Goal: Information Seeking & Learning: Learn about a topic

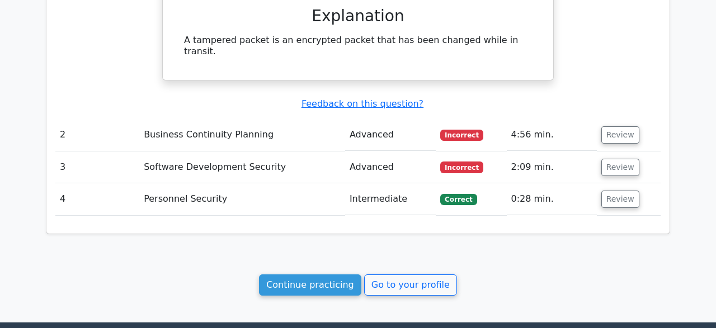
scroll to position [872, 0]
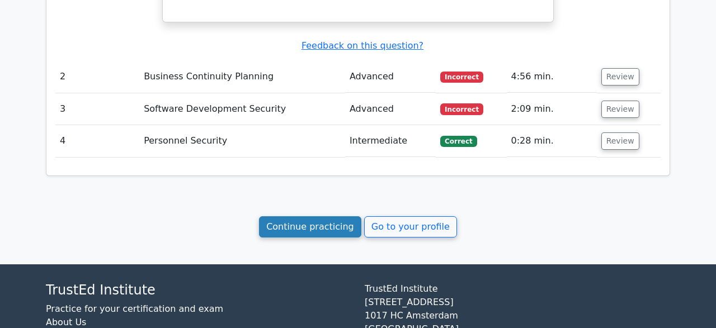
click at [294, 216] on link "Continue practicing" at bounding box center [310, 226] width 102 height 21
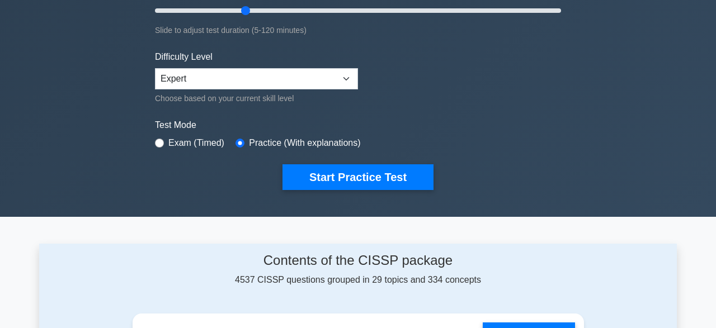
scroll to position [233, 0]
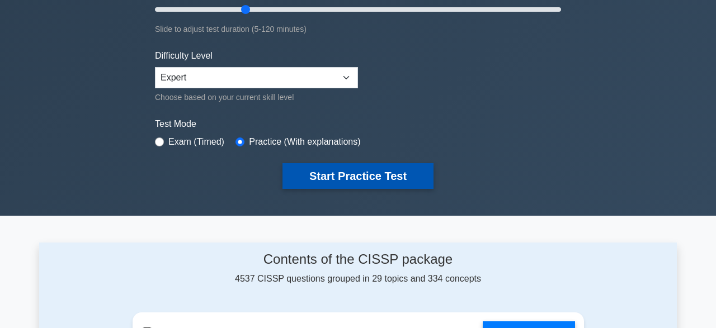
click at [361, 181] on button "Start Practice Test" at bounding box center [357, 176] width 151 height 26
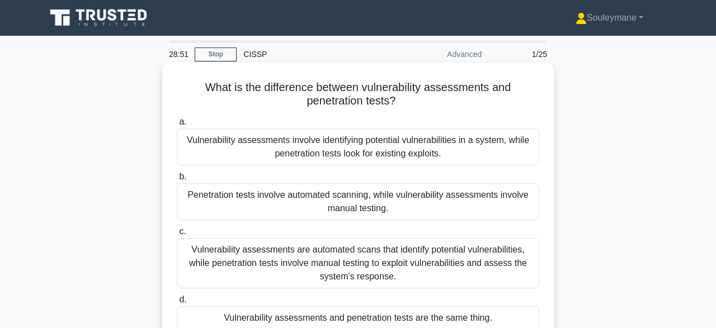
click at [403, 153] on div "Vulnerability assessments involve identifying potential vulnerabilities in a sy…" at bounding box center [358, 147] width 362 height 37
click at [177, 126] on input "a. Vulnerability assessments involve identifying potential vulnerabilities in a…" at bounding box center [177, 122] width 0 height 7
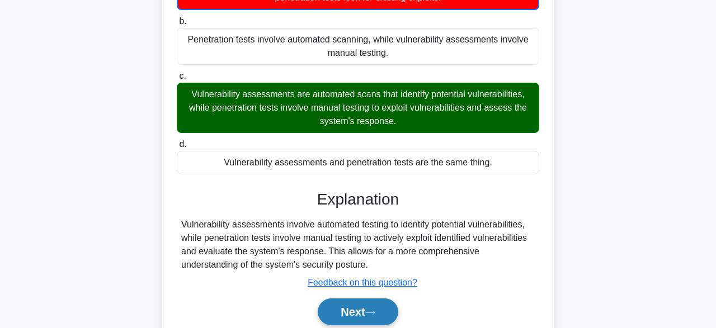
scroll to position [233, 0]
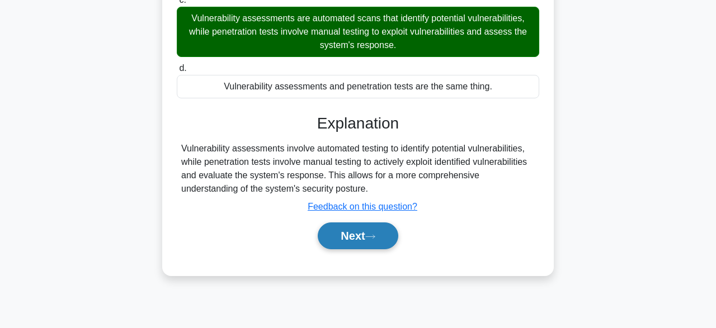
click at [376, 232] on button "Next" at bounding box center [358, 236] width 80 height 27
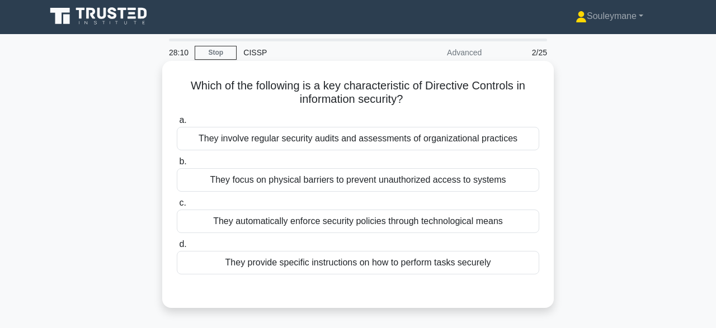
scroll to position [0, 0]
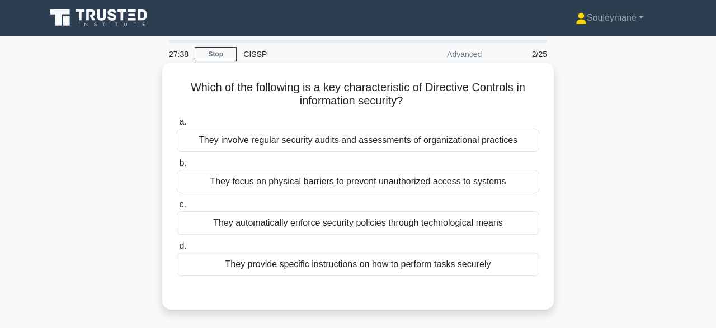
click at [388, 191] on div "They focus on physical barriers to prevent unauthorized access to systems" at bounding box center [358, 181] width 362 height 23
click at [177, 167] on input "b. They focus on physical barriers to prevent unauthorized access to systems" at bounding box center [177, 163] width 0 height 7
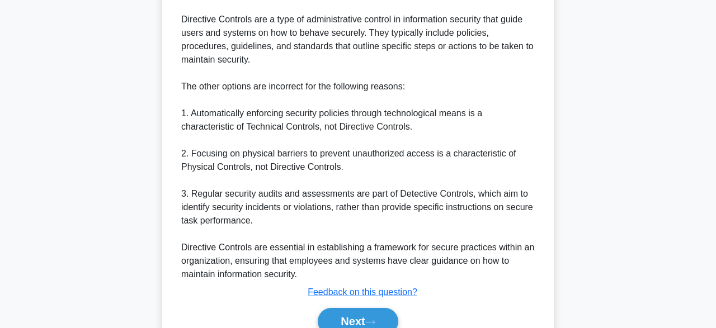
scroll to position [349, 0]
click at [349, 313] on button "Next" at bounding box center [358, 321] width 80 height 27
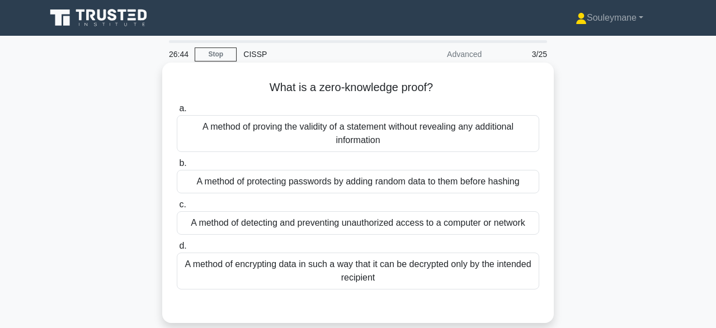
scroll to position [0, 0]
click at [358, 139] on div "A method of proving the validity of a statement without revealing any additiona…" at bounding box center [358, 133] width 362 height 37
click at [177, 112] on input "a. A method of proving the validity of a statement without revealing any additi…" at bounding box center [177, 108] width 0 height 7
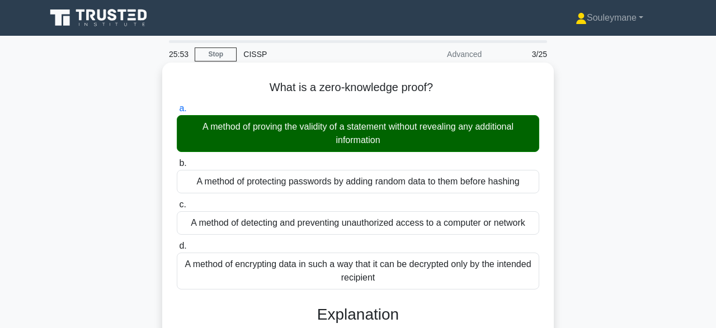
drag, startPoint x: 201, startPoint y: 125, endPoint x: 398, endPoint y: 143, distance: 197.7
click at [398, 143] on div "A method of proving the validity of a statement without revealing any additiona…" at bounding box center [358, 133] width 362 height 37
copy div "A method of proving the validity of a statement without revealing any additiona…"
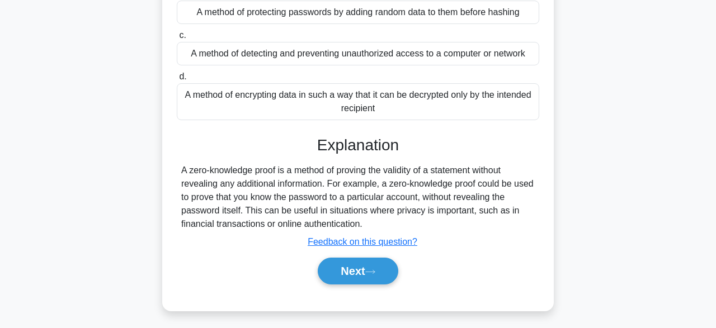
scroll to position [174, 0]
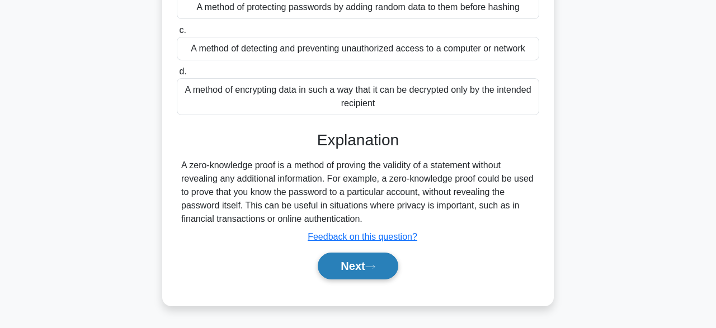
click at [365, 272] on button "Next" at bounding box center [358, 266] width 80 height 27
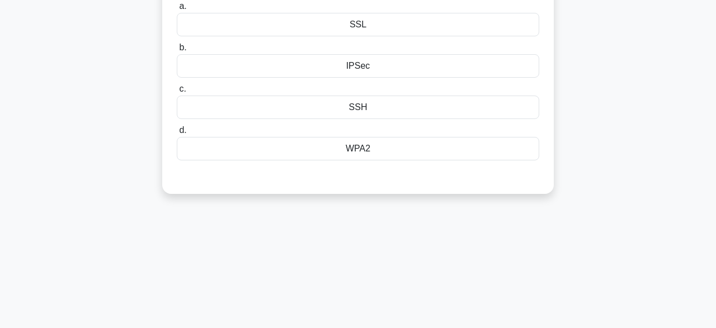
scroll to position [58, 0]
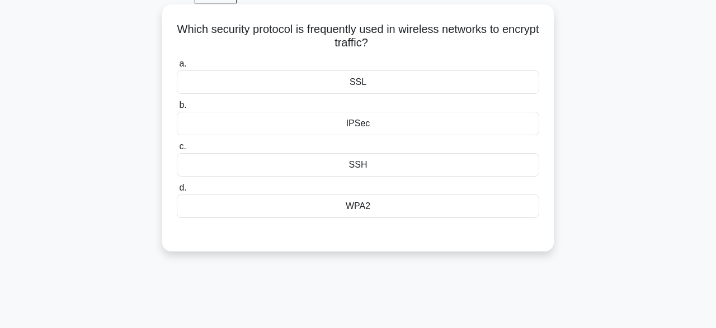
click at [351, 204] on div "WPA2" at bounding box center [358, 206] width 362 height 23
click at [177, 192] on input "d. WPA2" at bounding box center [177, 188] width 0 height 7
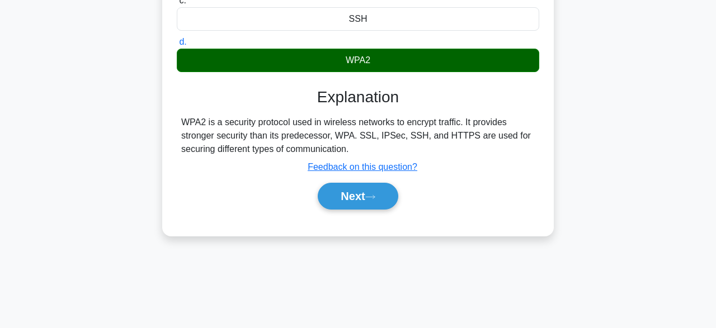
scroll to position [233, 0]
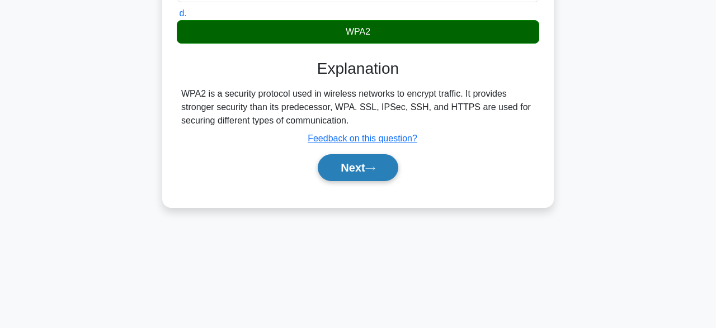
click at [343, 177] on button "Next" at bounding box center [358, 167] width 80 height 27
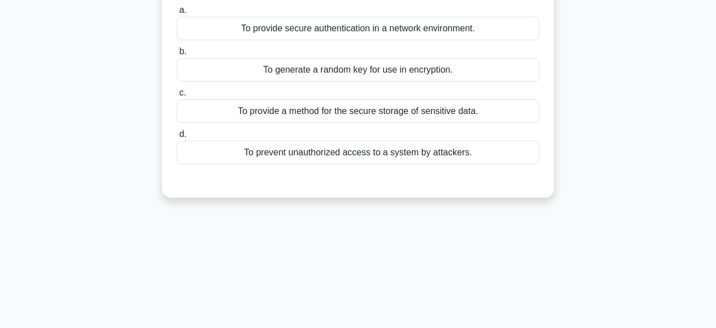
scroll to position [0, 0]
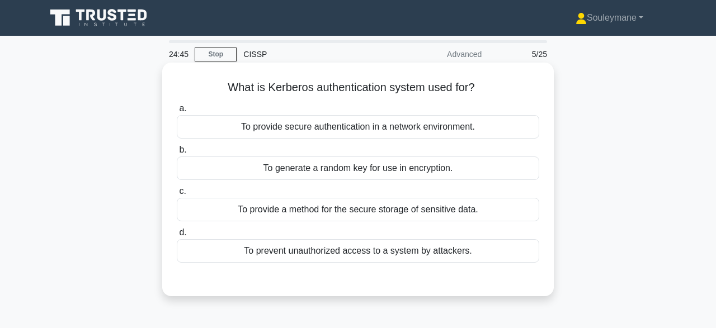
click at [356, 125] on div "To provide secure authentication in a network environment." at bounding box center [358, 126] width 362 height 23
click at [177, 112] on input "a. To provide secure authentication in a network environment." at bounding box center [177, 108] width 0 height 7
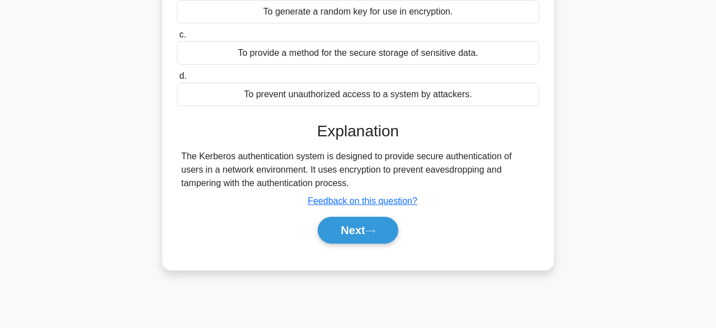
scroll to position [174, 0]
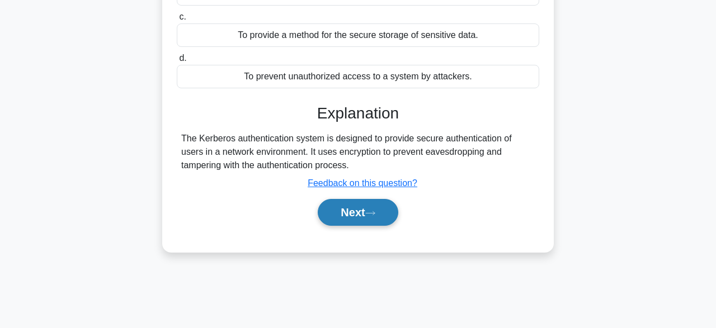
click at [357, 210] on button "Next" at bounding box center [358, 212] width 80 height 27
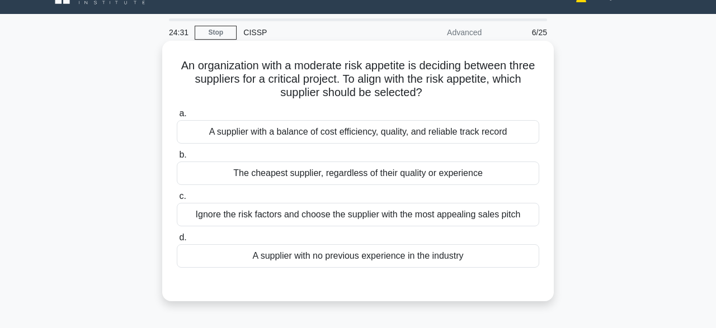
scroll to position [0, 0]
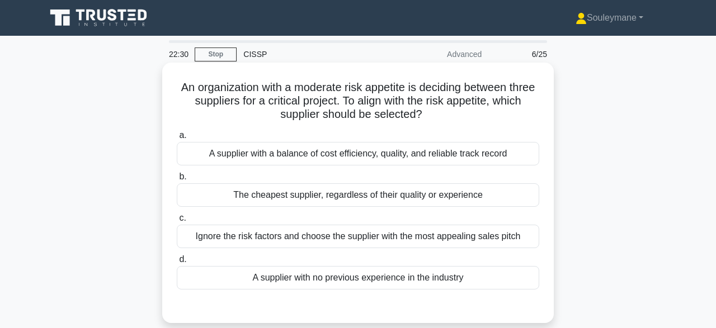
click at [254, 153] on div "A supplier with a balance of cost efficiency, quality, and reliable track record" at bounding box center [358, 153] width 362 height 23
click at [177, 139] on input "a. A supplier with a balance of cost efficiency, quality, and reliable track re…" at bounding box center [177, 135] width 0 height 7
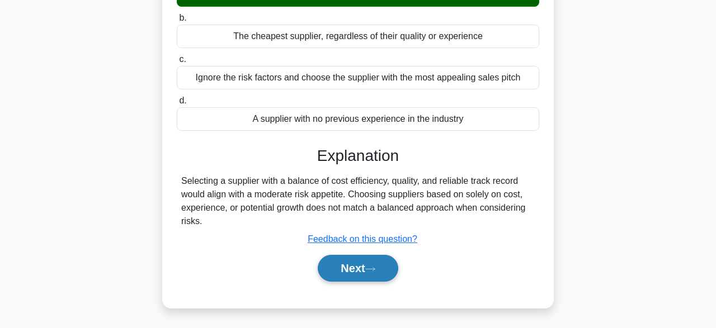
scroll to position [174, 0]
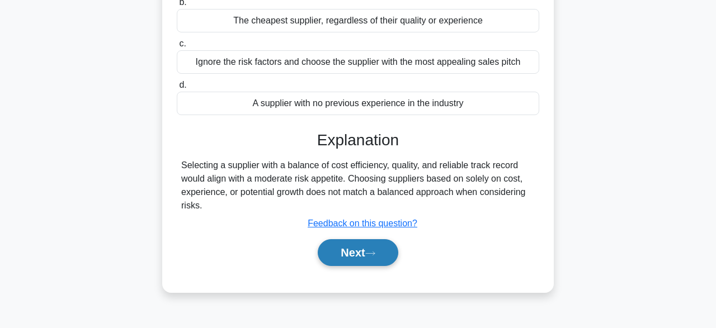
click at [361, 256] on button "Next" at bounding box center [358, 252] width 80 height 27
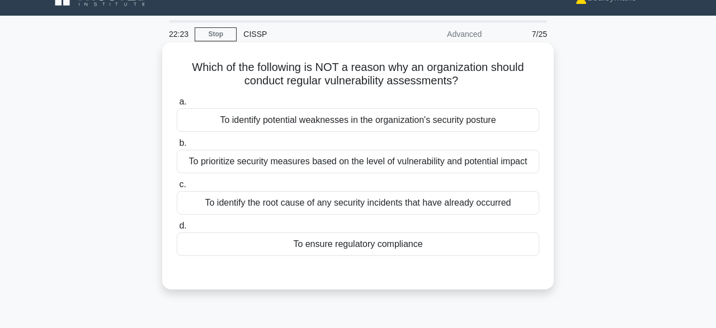
scroll to position [0, 0]
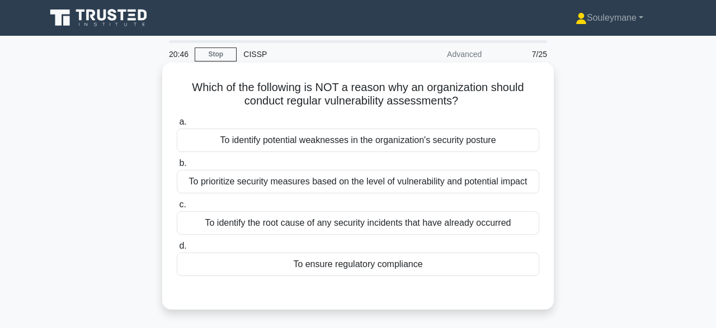
click at [310, 142] on div "To identify potential weaknesses in the organization's security posture" at bounding box center [358, 140] width 362 height 23
click at [177, 126] on input "a. To identify potential weaknesses in the organization's security posture" at bounding box center [177, 122] width 0 height 7
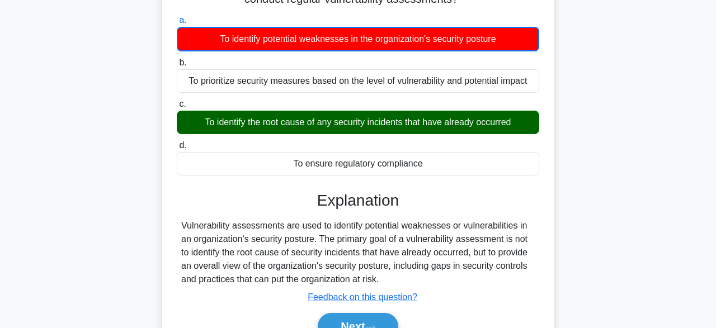
scroll to position [116, 0]
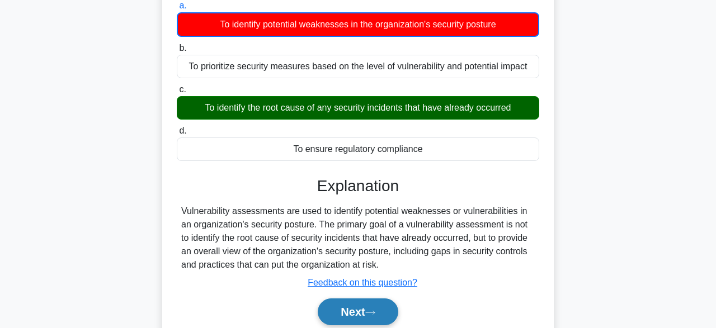
click at [360, 311] on button "Next" at bounding box center [358, 312] width 80 height 27
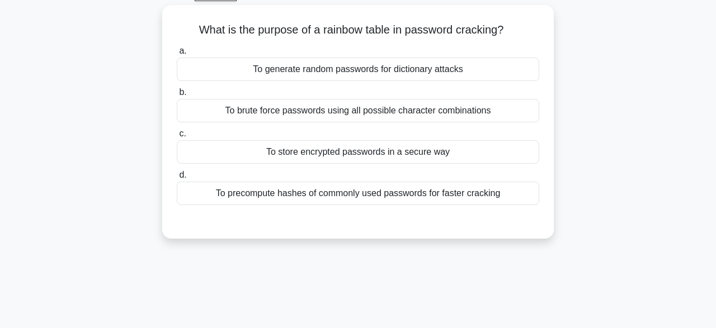
scroll to position [0, 0]
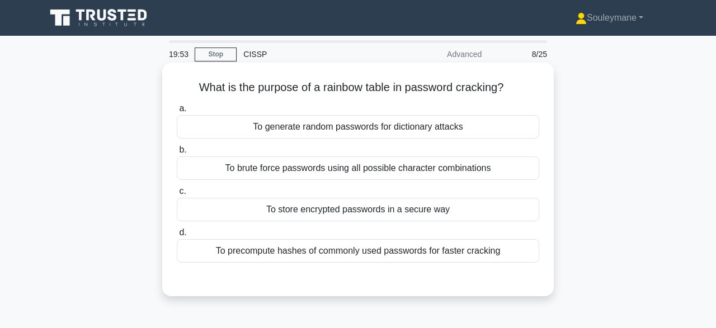
click at [443, 129] on div "To generate random passwords for dictionary attacks" at bounding box center [358, 126] width 362 height 23
click at [177, 112] on input "a. To generate random passwords for dictionary attacks" at bounding box center [177, 108] width 0 height 7
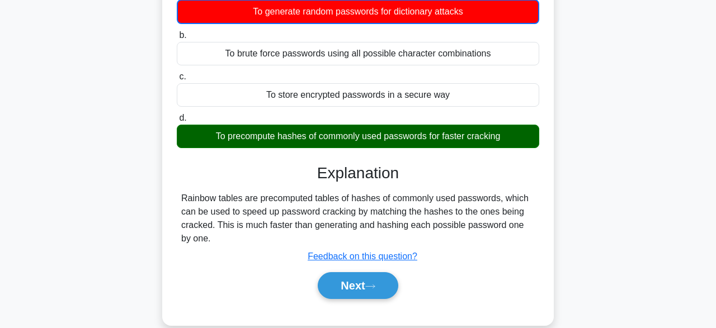
scroll to position [116, 0]
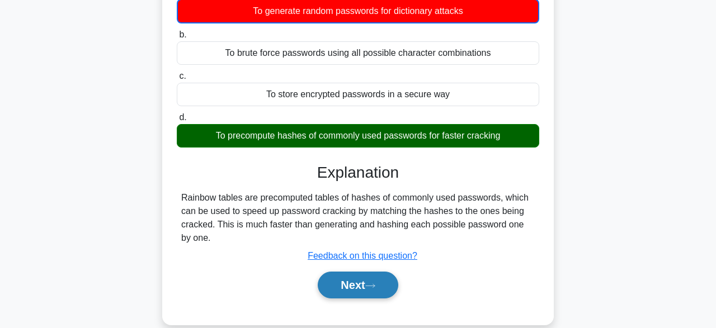
click at [343, 287] on button "Next" at bounding box center [358, 285] width 80 height 27
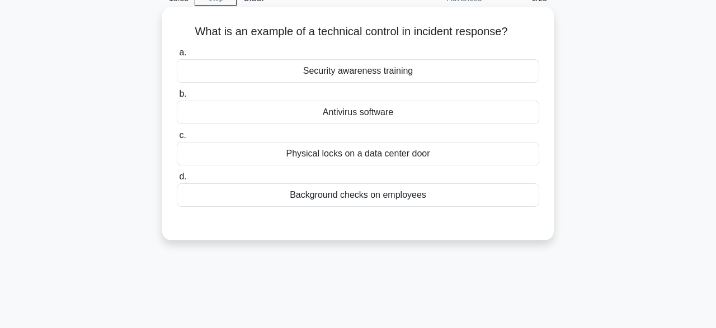
scroll to position [0, 0]
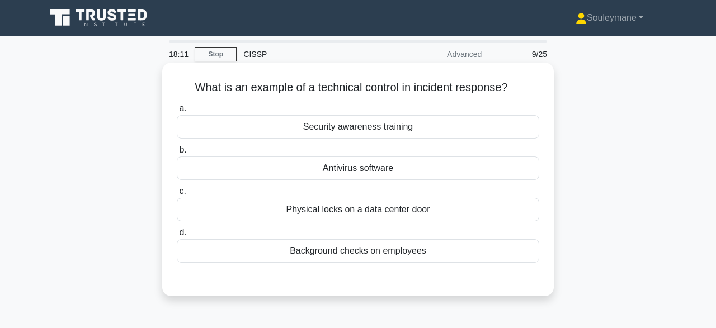
click at [347, 170] on div "Antivirus software" at bounding box center [358, 168] width 362 height 23
click at [177, 154] on input "b. Antivirus software" at bounding box center [177, 150] width 0 height 7
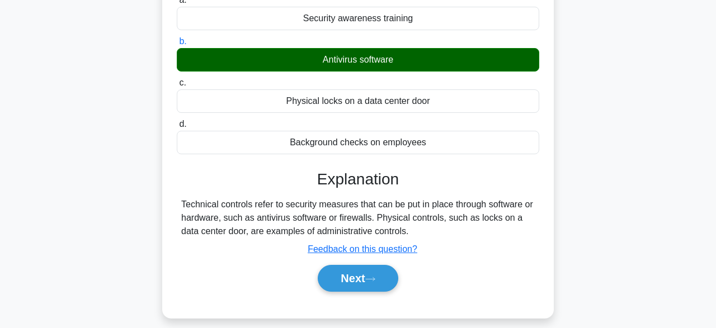
scroll to position [116, 0]
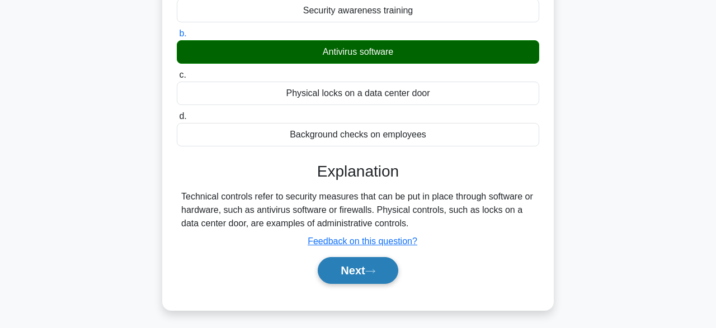
click at [348, 274] on button "Next" at bounding box center [358, 270] width 80 height 27
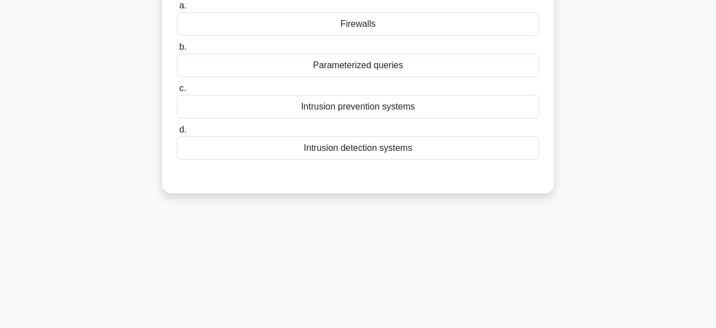
scroll to position [0, 0]
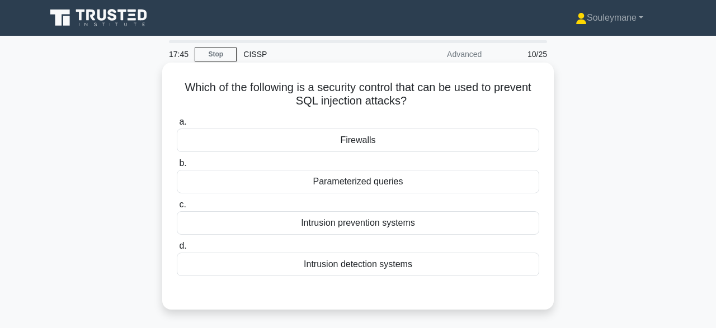
click at [353, 185] on div "Parameterized queries" at bounding box center [358, 181] width 362 height 23
click at [177, 167] on input "b. Parameterized queries" at bounding box center [177, 163] width 0 height 7
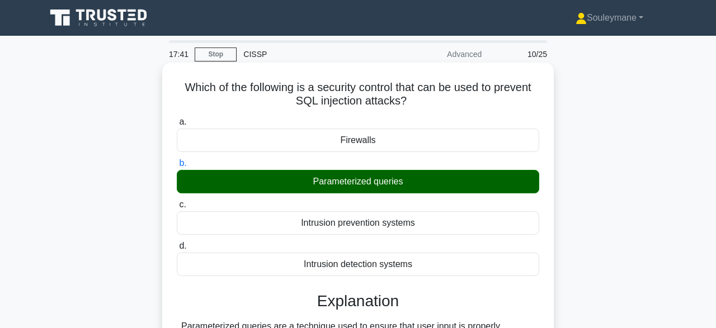
scroll to position [58, 0]
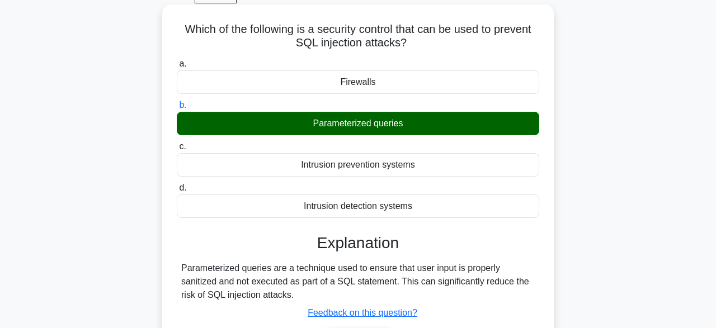
drag, startPoint x: 311, startPoint y: 122, endPoint x: 403, endPoint y: 126, distance: 92.3
click at [403, 126] on div "Parameterized queries" at bounding box center [358, 123] width 362 height 23
copy div "Parameterized queries"
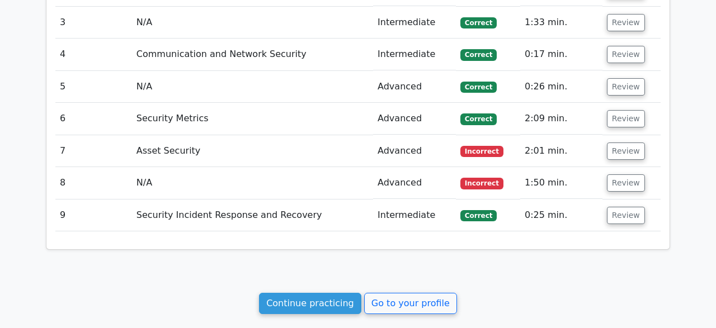
scroll to position [1221, 0]
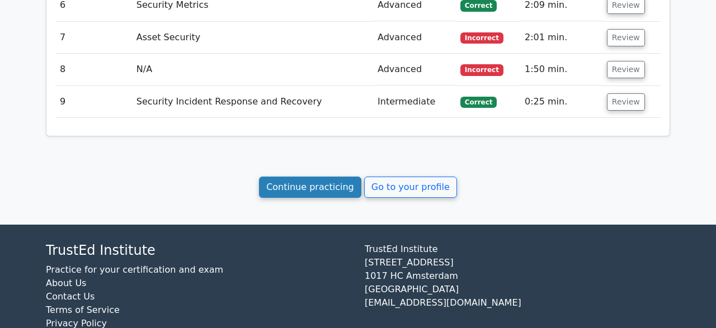
click at [319, 177] on link "Continue practicing" at bounding box center [310, 187] width 102 height 21
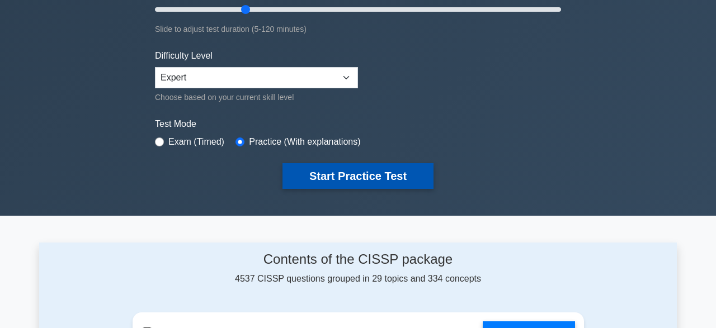
scroll to position [233, 0]
click at [339, 170] on button "Start Practice Test" at bounding box center [357, 176] width 151 height 26
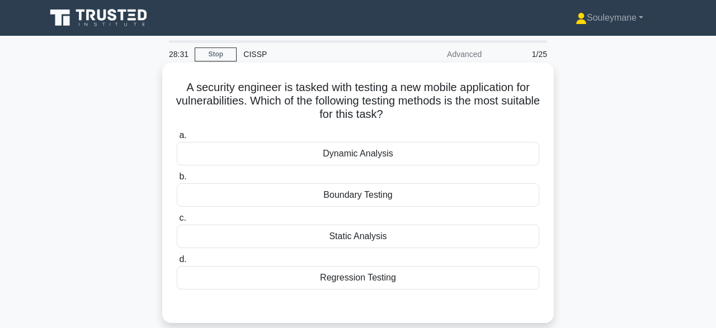
click at [404, 195] on div "Boundary Testing" at bounding box center [358, 194] width 362 height 23
click at [177, 181] on input "b. Boundary Testing" at bounding box center [177, 176] width 0 height 7
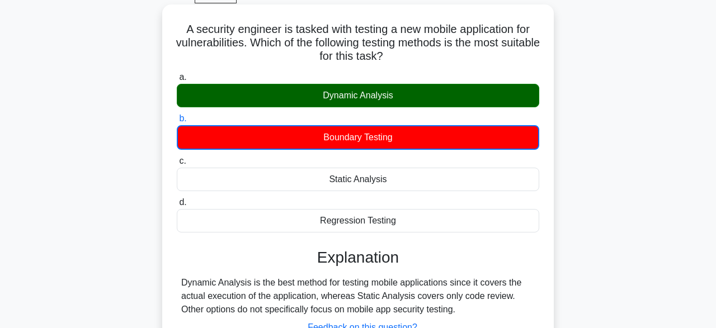
scroll to position [116, 0]
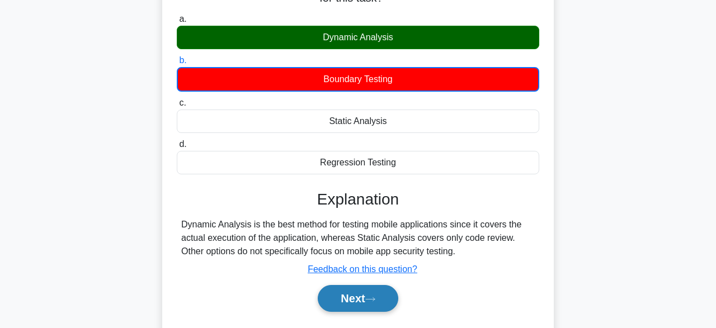
click at [371, 295] on button "Next" at bounding box center [358, 298] width 80 height 27
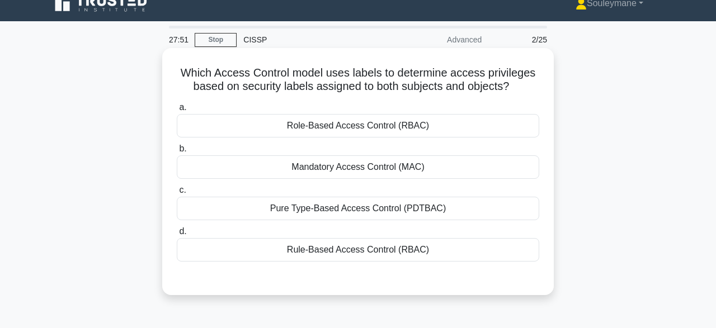
scroll to position [0, 0]
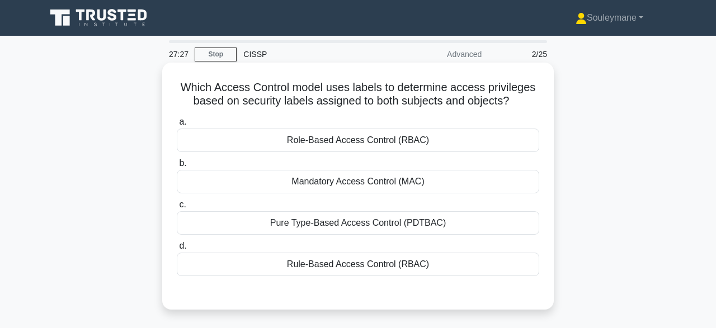
click at [425, 180] on div "Mandatory Access Control (MAC)" at bounding box center [358, 181] width 362 height 23
click at [177, 167] on input "b. Mandatory Access Control (MAC)" at bounding box center [177, 163] width 0 height 7
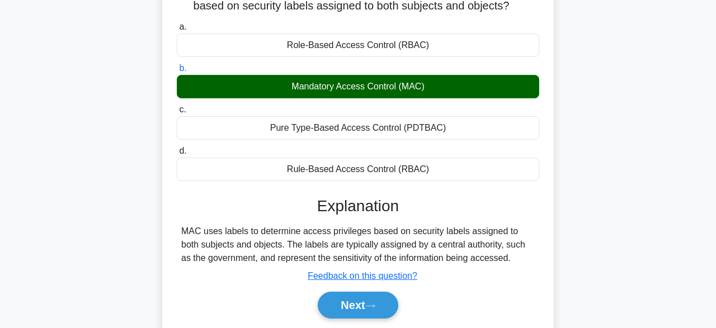
scroll to position [116, 0]
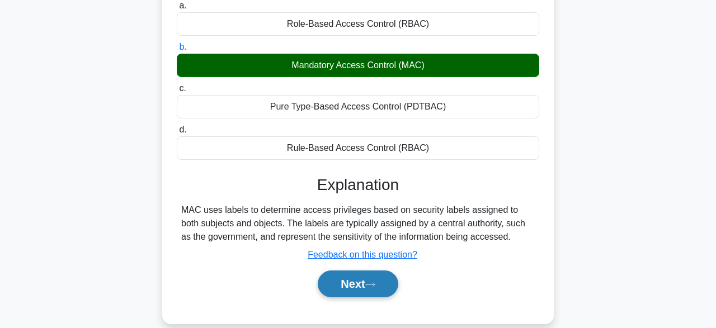
click at [367, 280] on button "Next" at bounding box center [358, 284] width 80 height 27
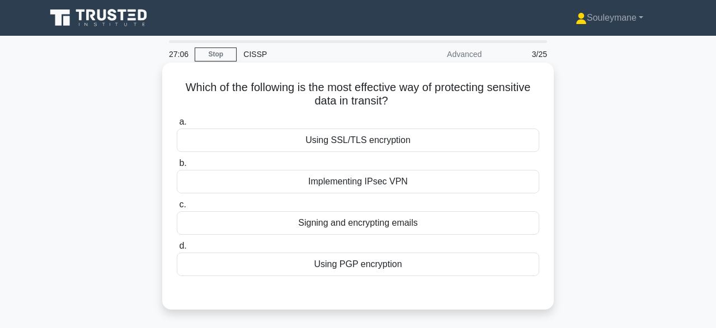
scroll to position [0, 0]
click at [404, 187] on div "Implementing IPsec VPN" at bounding box center [358, 181] width 362 height 23
click at [177, 167] on input "b. Implementing IPsec VPN" at bounding box center [177, 163] width 0 height 7
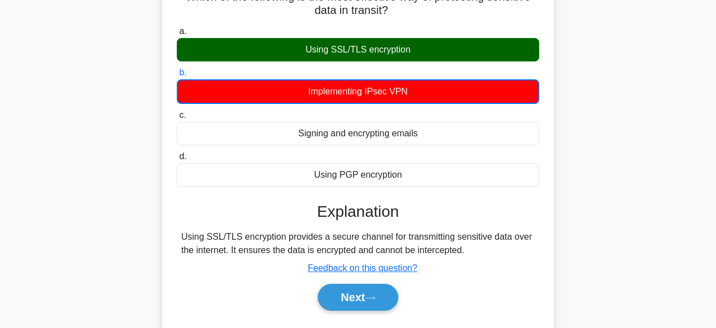
scroll to position [116, 0]
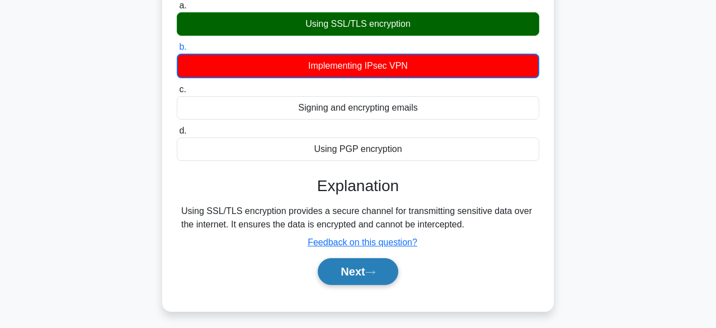
click at [375, 273] on icon at bounding box center [370, 273] width 10 height 6
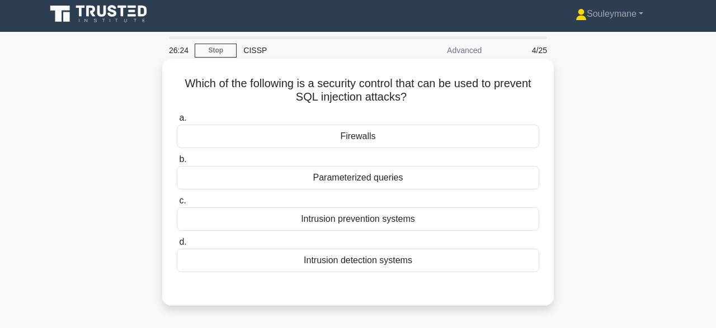
scroll to position [0, 0]
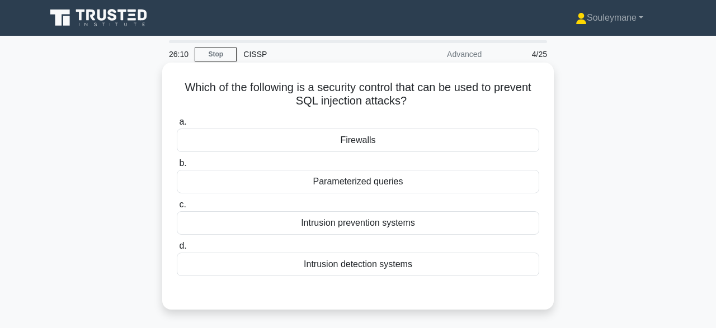
click at [409, 188] on div "Parameterized queries" at bounding box center [358, 181] width 362 height 23
click at [177, 167] on input "b. Parameterized queries" at bounding box center [177, 163] width 0 height 7
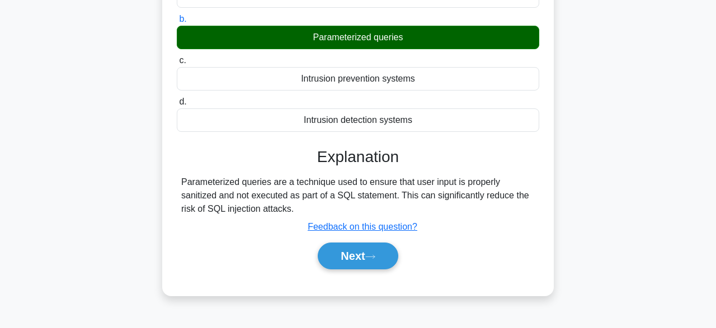
scroll to position [174, 0]
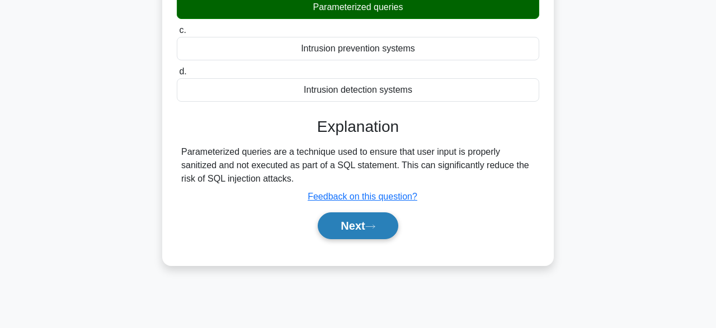
click at [375, 227] on icon at bounding box center [370, 227] width 10 height 6
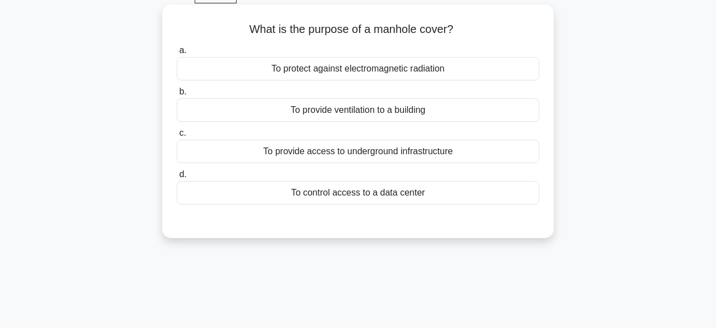
scroll to position [0, 0]
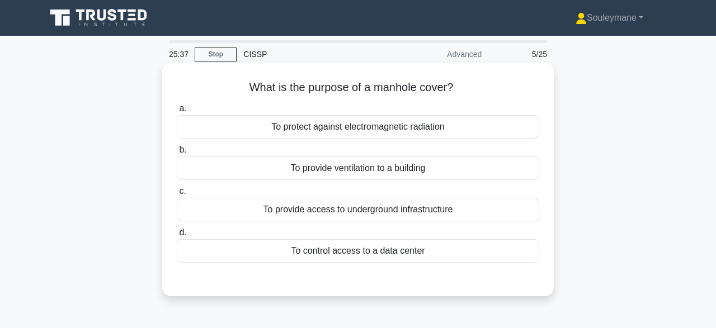
click at [400, 256] on div "To control access to a data center" at bounding box center [358, 250] width 362 height 23
click at [177, 237] on input "d. To control access to a data center" at bounding box center [177, 232] width 0 height 7
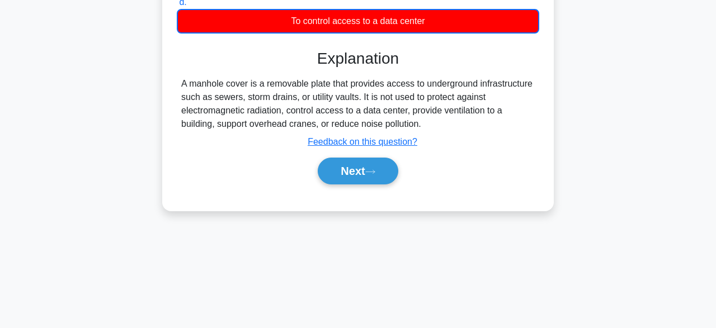
scroll to position [276, 0]
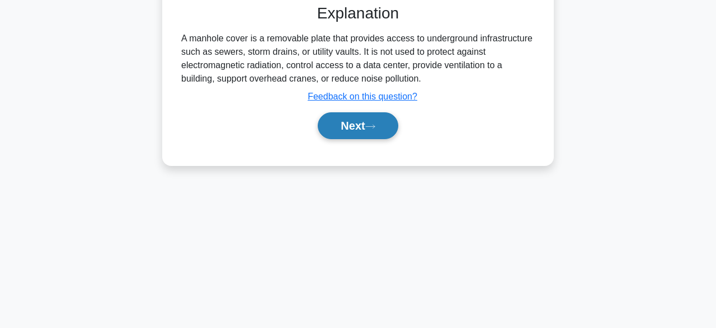
click at [358, 135] on button "Next" at bounding box center [358, 125] width 80 height 27
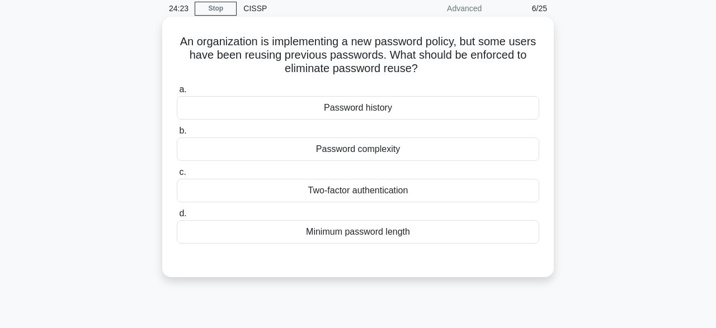
scroll to position [0, 0]
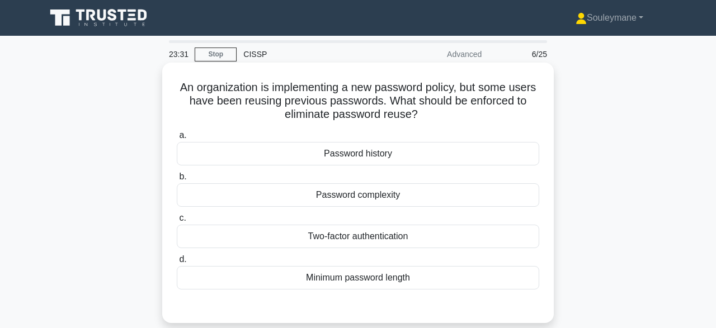
click at [304, 237] on div "Two-factor authentication" at bounding box center [358, 236] width 362 height 23
click at [177, 222] on input "c. Two-factor authentication" at bounding box center [177, 218] width 0 height 7
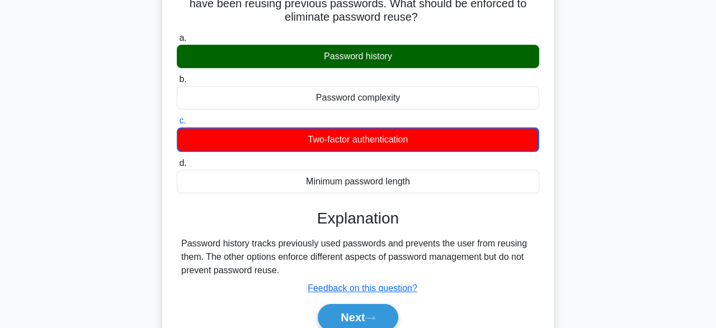
scroll to position [116, 0]
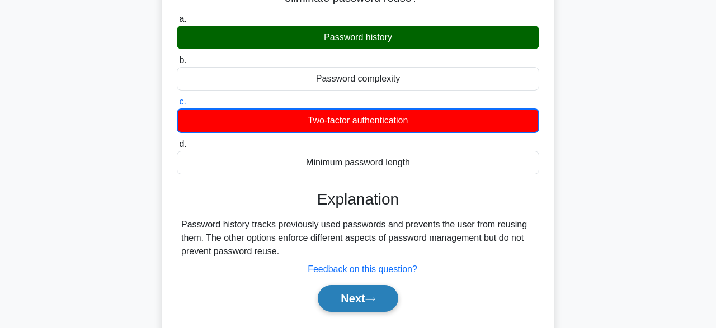
click at [354, 303] on button "Next" at bounding box center [358, 298] width 80 height 27
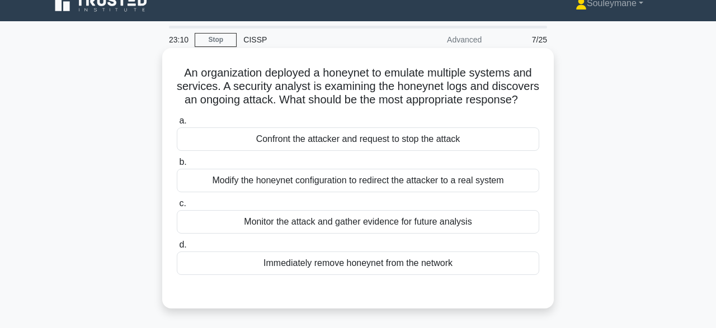
scroll to position [0, 0]
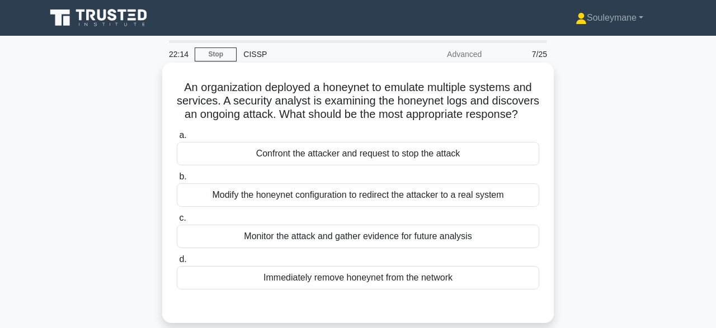
click at [389, 240] on div "Monitor the attack and gather evidence for future analysis" at bounding box center [358, 236] width 362 height 23
click at [177, 222] on input "c. Monitor the attack and gather evidence for future analysis" at bounding box center [177, 218] width 0 height 7
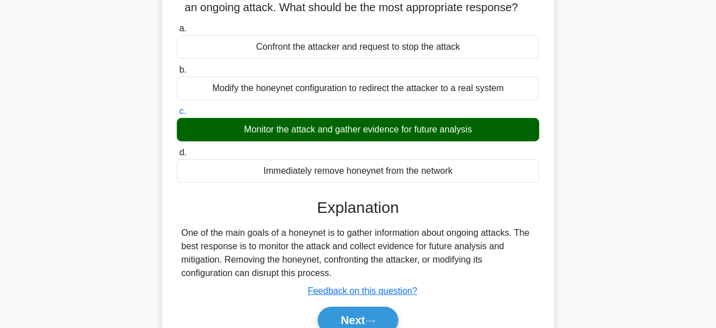
scroll to position [116, 0]
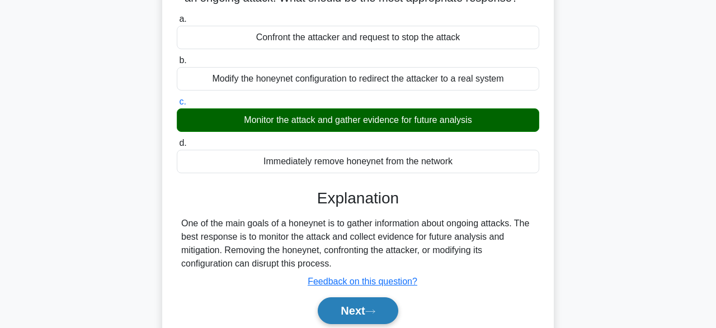
click at [361, 311] on button "Next" at bounding box center [358, 311] width 80 height 27
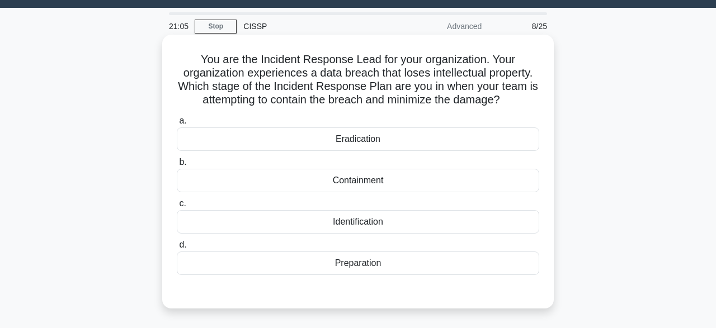
scroll to position [0, 0]
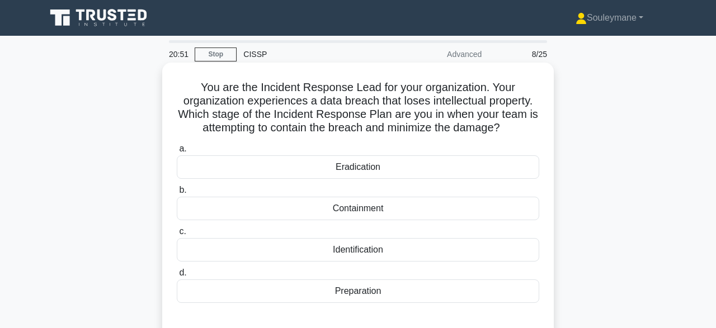
click at [372, 214] on div "Containment" at bounding box center [358, 208] width 362 height 23
click at [177, 194] on input "b. Containment" at bounding box center [177, 190] width 0 height 7
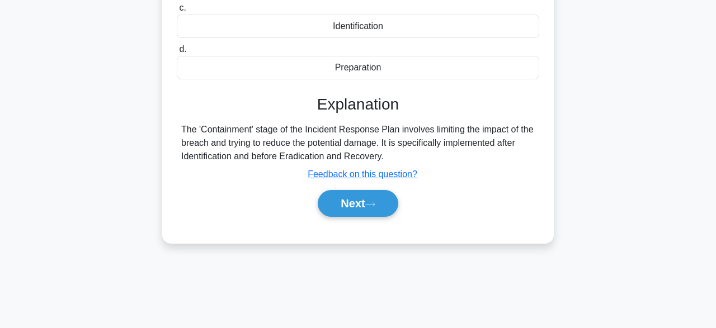
scroll to position [233, 0]
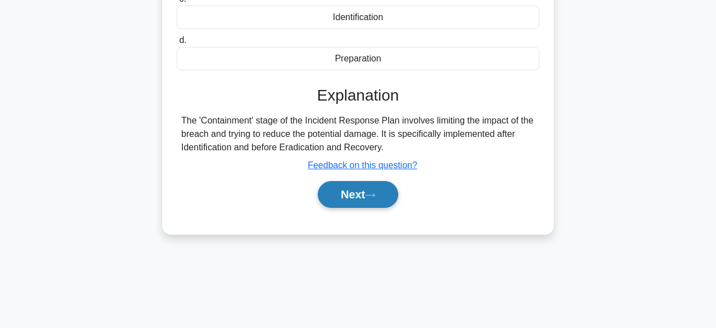
click at [350, 201] on button "Next" at bounding box center [358, 194] width 80 height 27
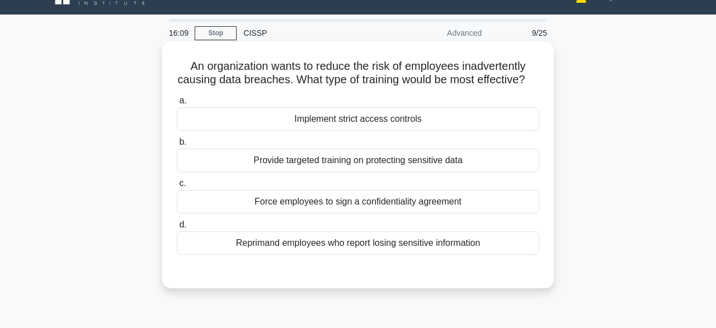
scroll to position [0, 0]
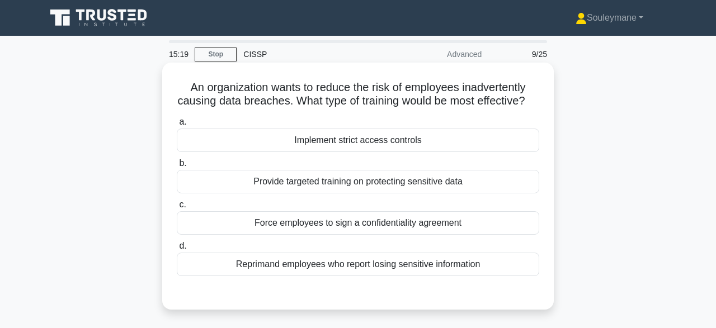
click at [418, 190] on div "Provide targeted training on protecting sensitive data" at bounding box center [358, 181] width 362 height 23
click at [177, 167] on input "b. Provide targeted training on protecting sensitive data" at bounding box center [177, 163] width 0 height 7
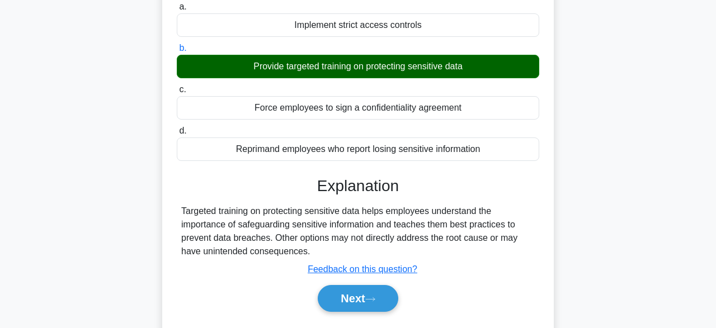
scroll to position [116, 0]
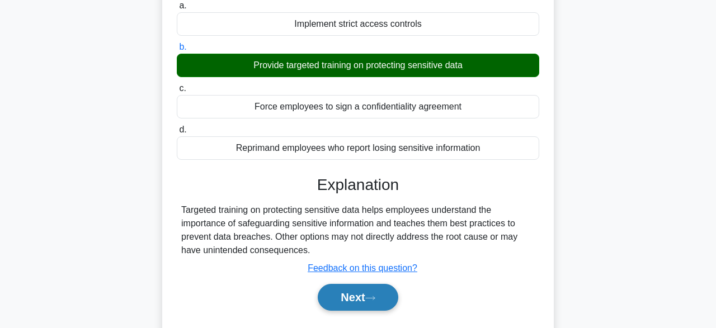
click at [342, 287] on button "Next" at bounding box center [358, 297] width 80 height 27
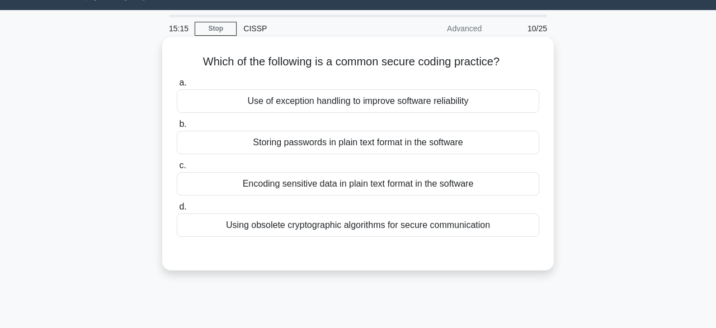
scroll to position [0, 0]
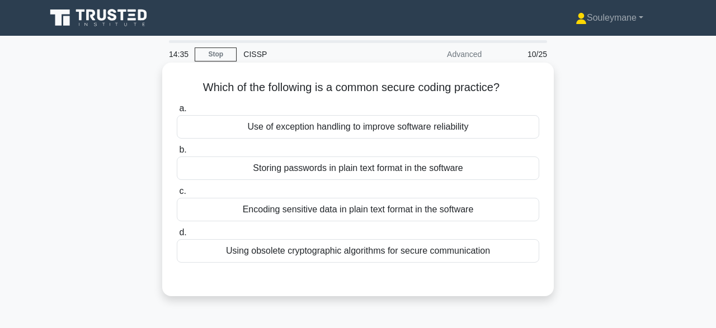
click at [366, 138] on div "Use of exception handling to improve software reliability" at bounding box center [358, 126] width 362 height 23
click at [177, 112] on input "a. Use of exception handling to improve software reliability" at bounding box center [177, 108] width 0 height 7
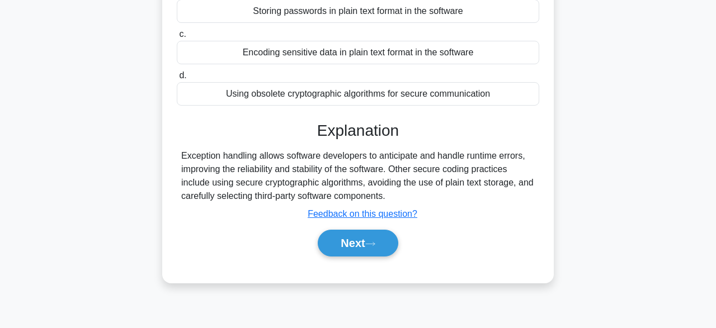
scroll to position [174, 0]
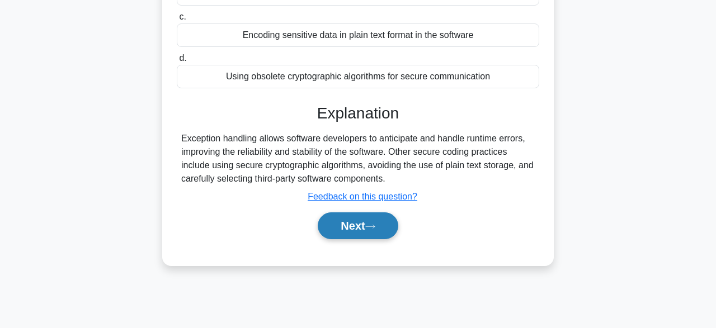
click at [361, 223] on button "Next" at bounding box center [358, 226] width 80 height 27
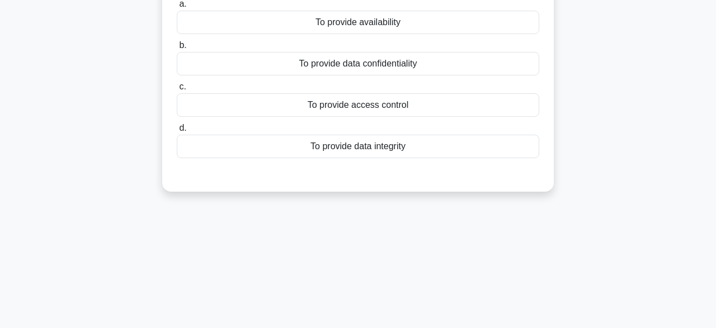
scroll to position [0, 0]
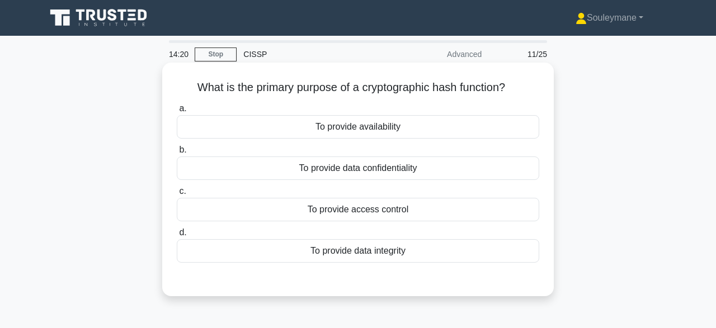
click at [356, 249] on div "To provide data integrity" at bounding box center [358, 250] width 362 height 23
click at [177, 237] on input "d. To provide data integrity" at bounding box center [177, 232] width 0 height 7
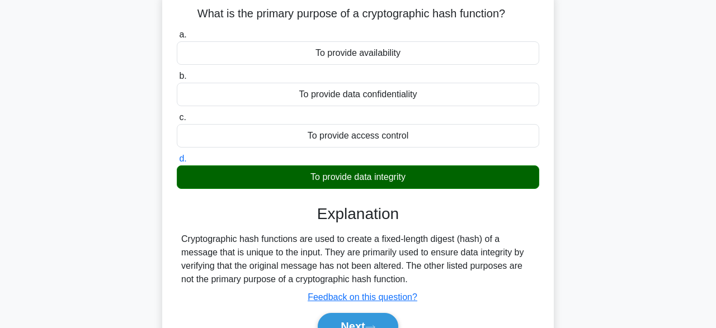
scroll to position [174, 0]
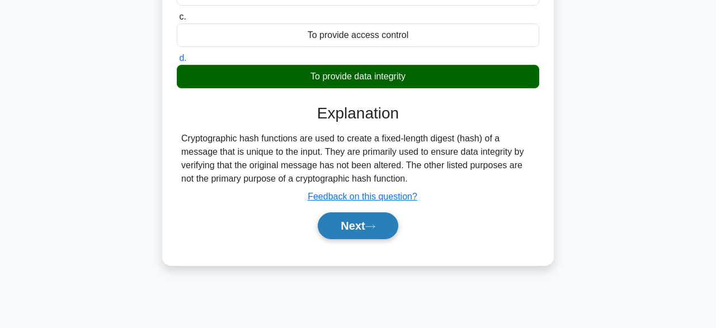
click at [383, 228] on button "Next" at bounding box center [358, 226] width 80 height 27
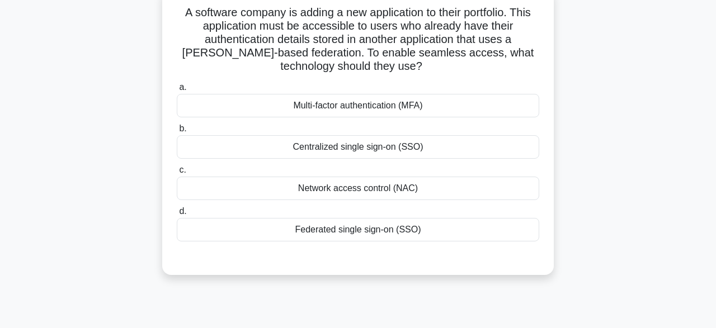
scroll to position [58, 0]
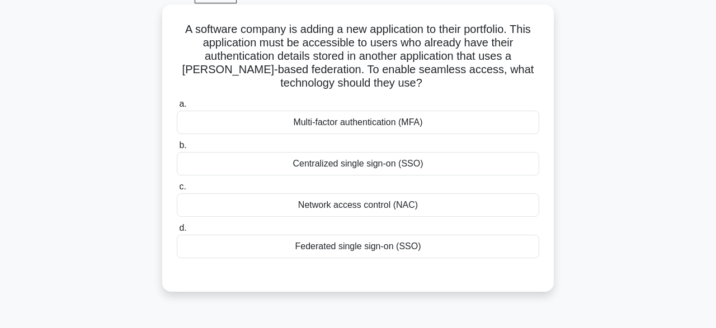
click at [395, 248] on div "Federated single sign-on (SSO)" at bounding box center [358, 246] width 362 height 23
click at [177, 232] on input "d. Federated single sign-on (SSO)" at bounding box center [177, 228] width 0 height 7
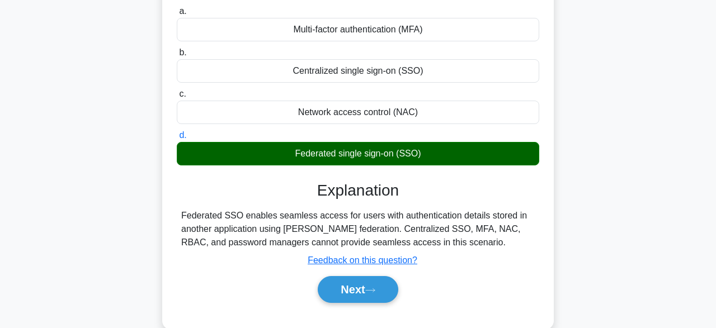
scroll to position [174, 0]
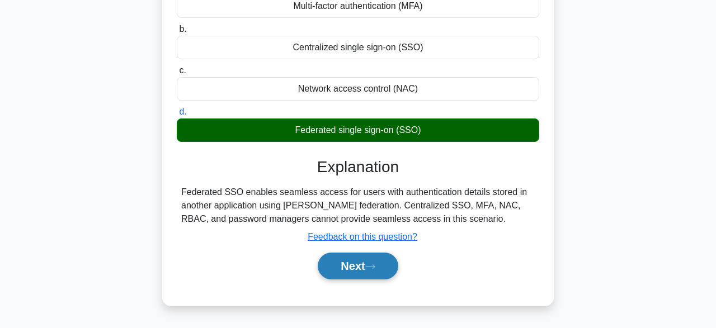
click at [358, 271] on button "Next" at bounding box center [358, 266] width 80 height 27
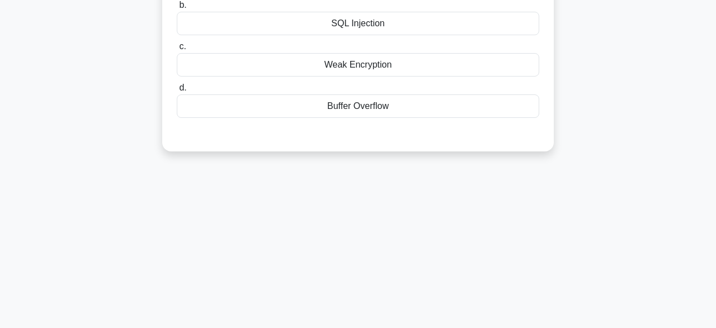
scroll to position [0, 0]
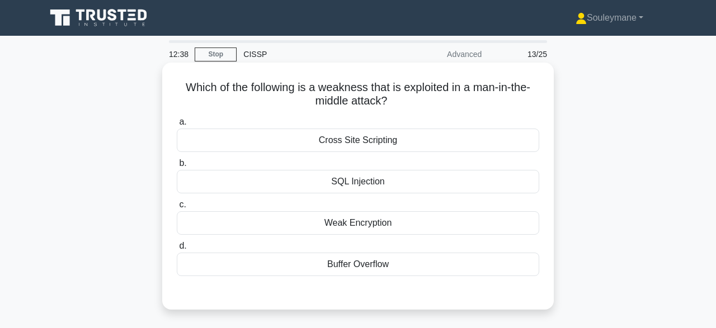
click at [402, 230] on div "Weak Encryption" at bounding box center [358, 222] width 362 height 23
click at [177, 209] on input "c. Weak Encryption" at bounding box center [177, 204] width 0 height 7
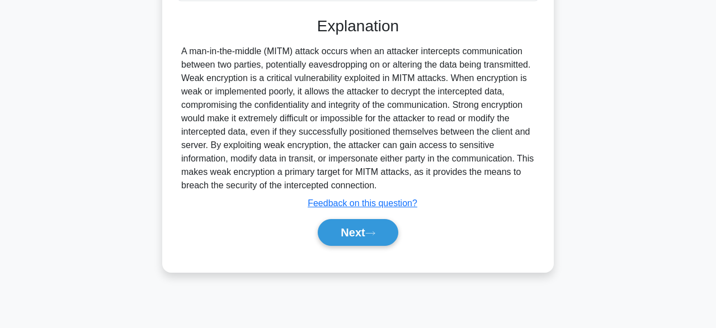
scroll to position [276, 0]
click at [361, 223] on button "Next" at bounding box center [358, 232] width 80 height 27
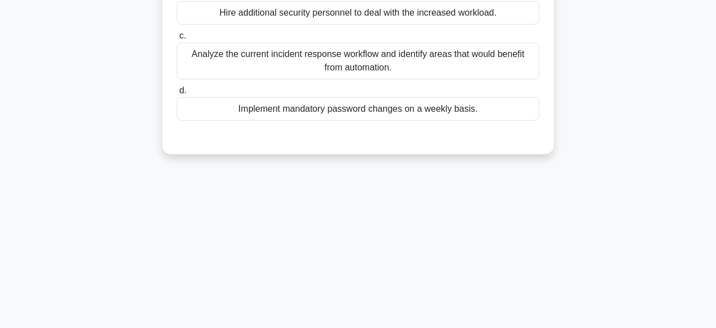
scroll to position [43, 0]
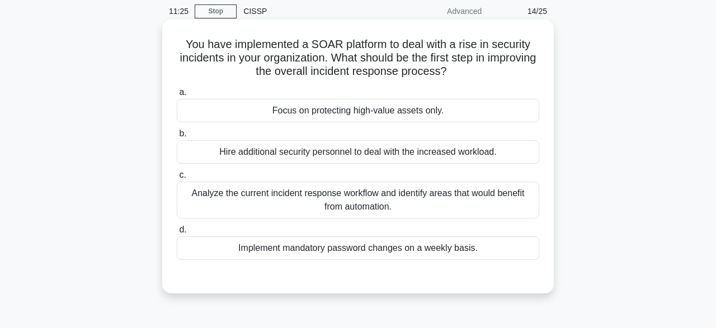
click at [410, 207] on div "Analyze the current incident response workflow and identify areas that would be…" at bounding box center [358, 200] width 362 height 37
click at [177, 179] on input "c. Analyze the current incident response workflow and identify areas that would…" at bounding box center [177, 175] width 0 height 7
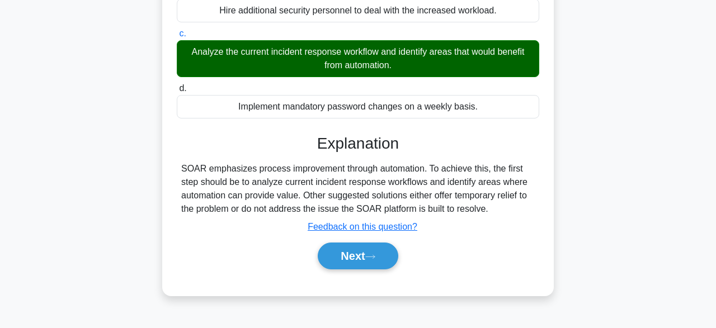
scroll to position [218, 0]
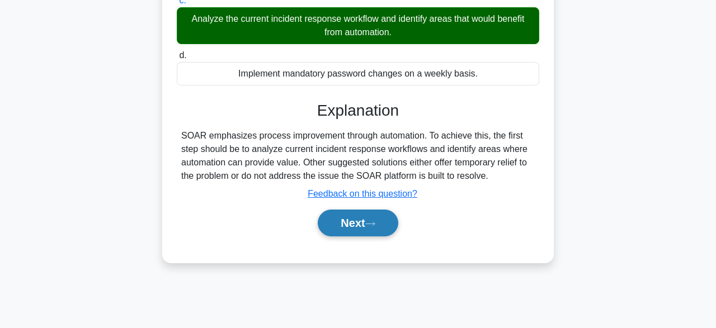
click at [367, 224] on button "Next" at bounding box center [358, 223] width 80 height 27
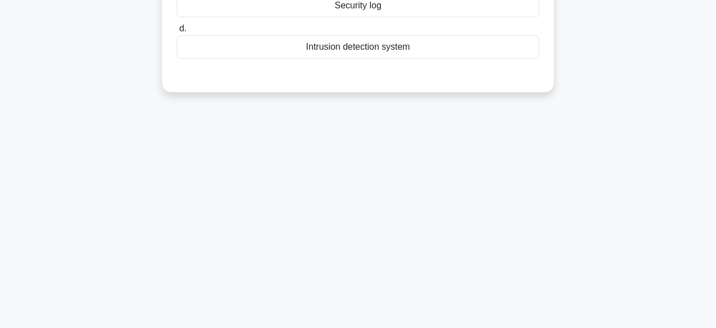
scroll to position [43, 0]
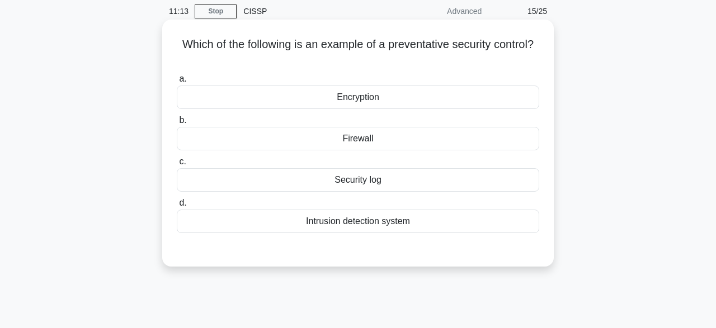
click at [366, 222] on div "Intrusion detection system" at bounding box center [358, 221] width 362 height 23
click at [177, 207] on input "d. Intrusion detection system" at bounding box center [177, 203] width 0 height 7
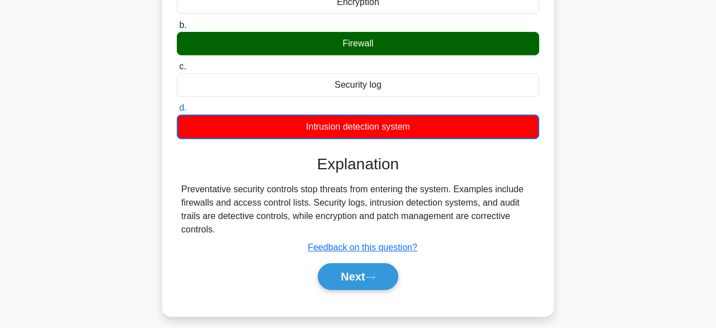
scroll to position [159, 0]
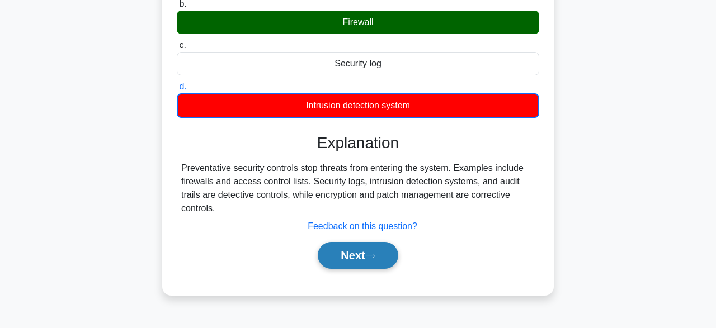
click at [355, 252] on button "Next" at bounding box center [358, 255] width 80 height 27
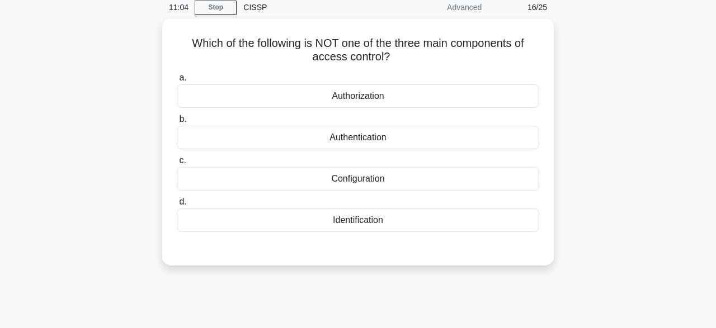
scroll to position [43, 0]
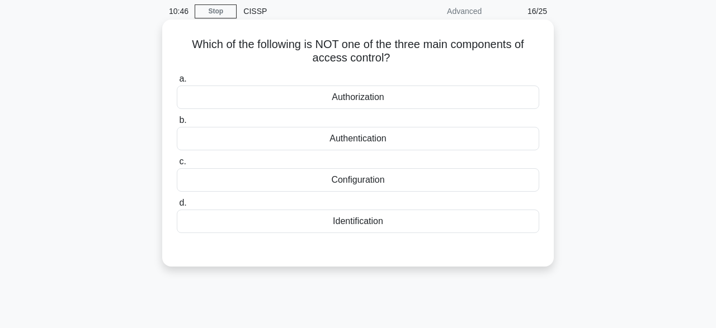
click at [360, 183] on div "Configuration" at bounding box center [358, 179] width 362 height 23
click at [177, 166] on input "c. Configuration" at bounding box center [177, 161] width 0 height 7
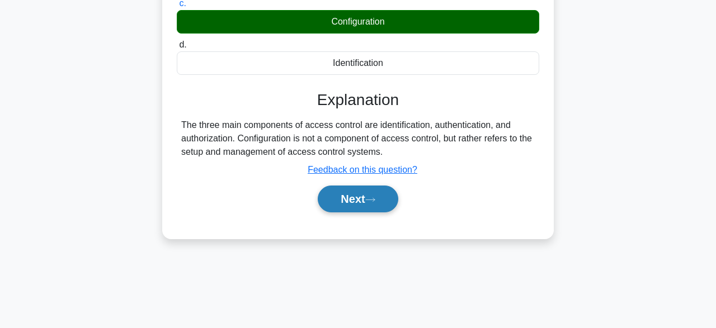
scroll to position [218, 0]
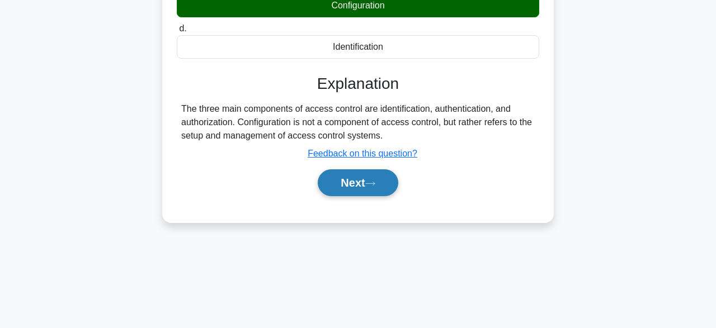
click at [357, 186] on button "Next" at bounding box center [358, 182] width 80 height 27
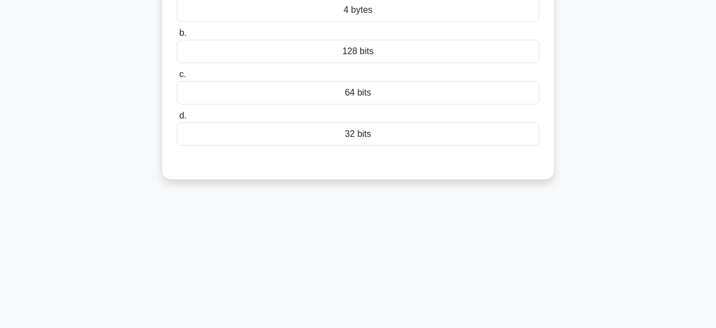
scroll to position [43, 0]
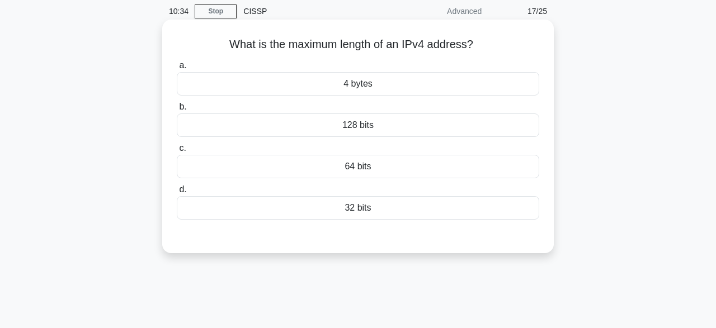
click at [355, 205] on div "32 bits" at bounding box center [358, 207] width 362 height 23
click at [177, 193] on input "d. 32 bits" at bounding box center [177, 189] width 0 height 7
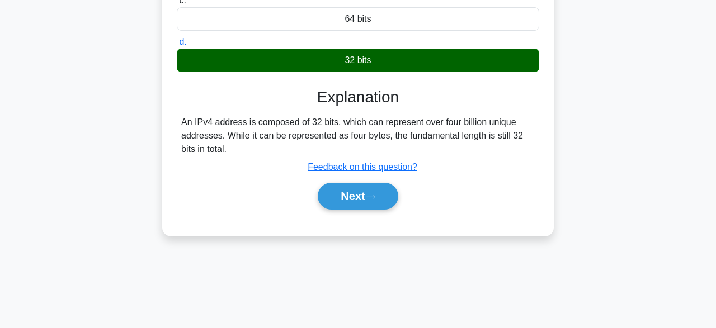
scroll to position [218, 0]
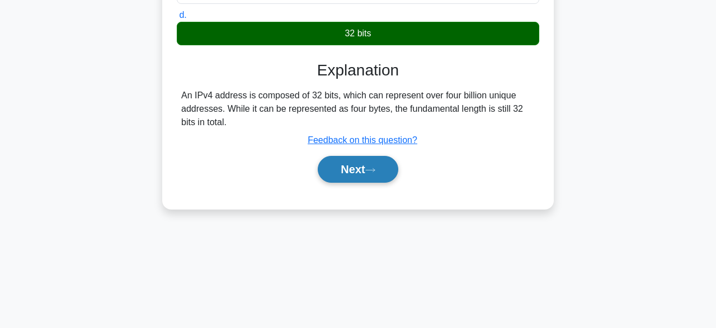
click at [350, 181] on button "Next" at bounding box center [358, 169] width 80 height 27
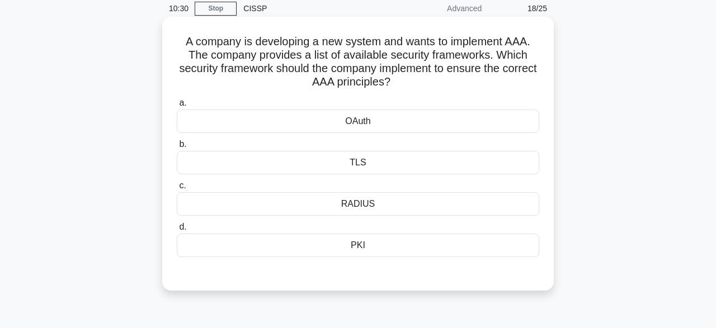
scroll to position [43, 0]
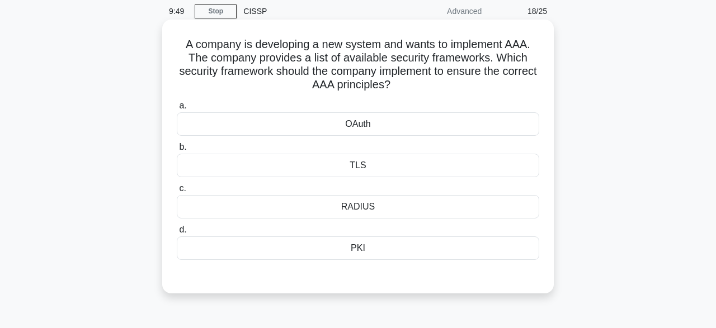
click at [379, 203] on div "RADIUS" at bounding box center [358, 206] width 362 height 23
click at [177, 192] on input "c. RADIUS" at bounding box center [177, 188] width 0 height 7
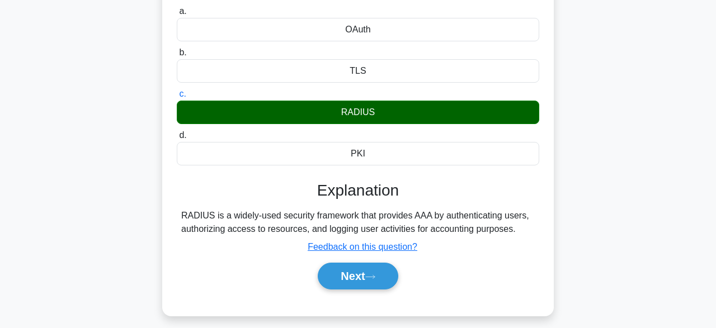
scroll to position [159, 0]
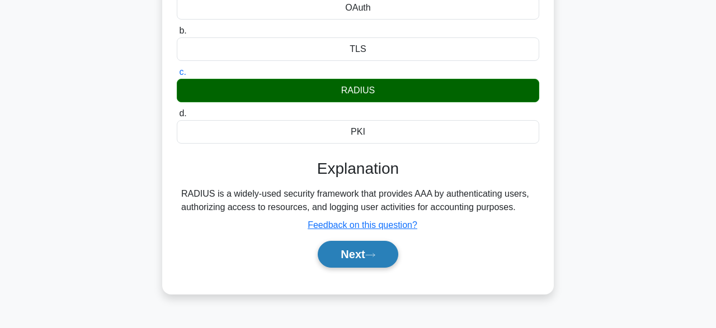
click at [351, 257] on button "Next" at bounding box center [358, 254] width 80 height 27
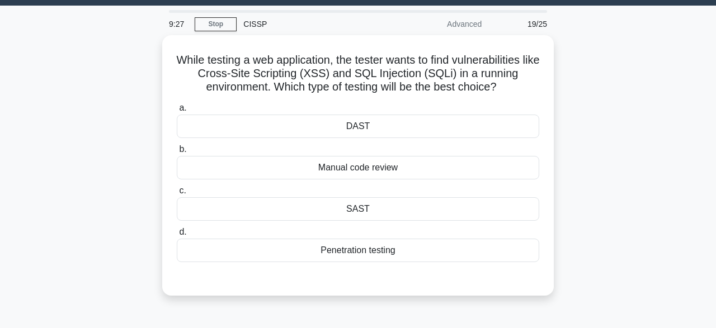
scroll to position [0, 0]
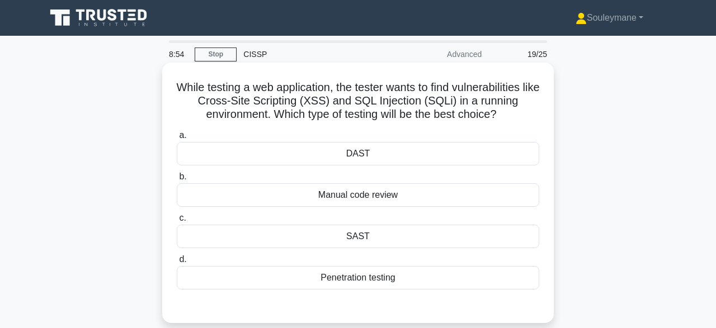
click at [389, 195] on div "Manual code review" at bounding box center [358, 194] width 362 height 23
click at [177, 181] on input "b. Manual code review" at bounding box center [177, 176] width 0 height 7
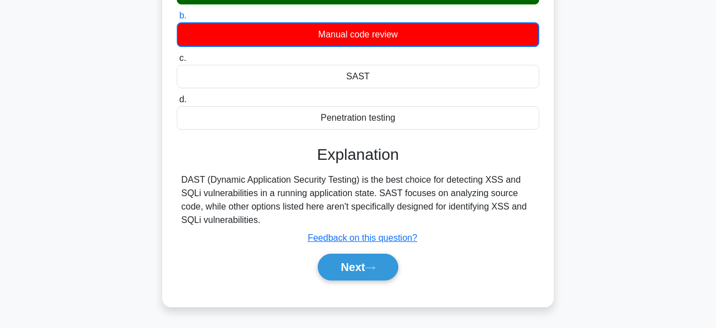
scroll to position [174, 0]
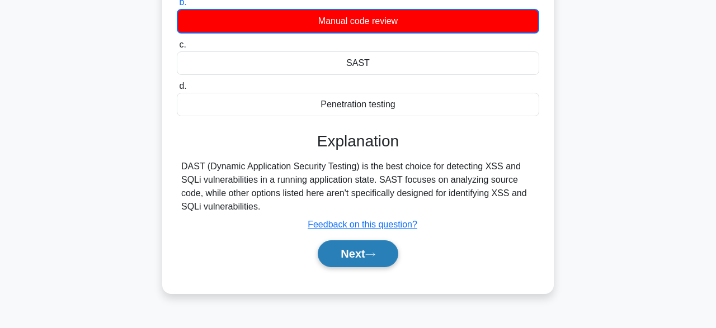
click at [341, 258] on button "Next" at bounding box center [358, 253] width 80 height 27
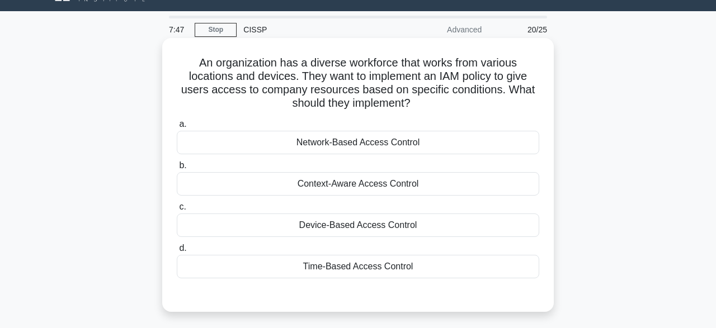
scroll to position [0, 0]
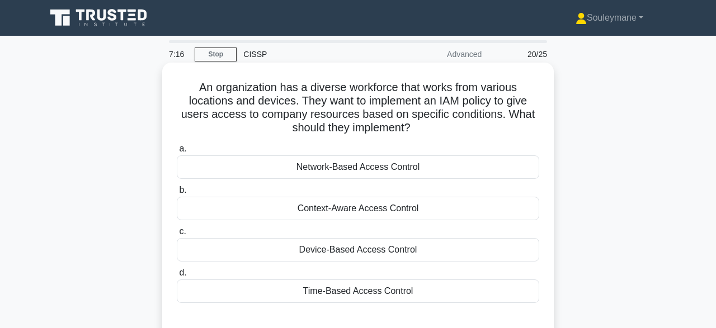
click at [390, 248] on div "Device-Based Access Control" at bounding box center [358, 249] width 362 height 23
click at [177, 235] on input "c. Device-Based Access Control" at bounding box center [177, 231] width 0 height 7
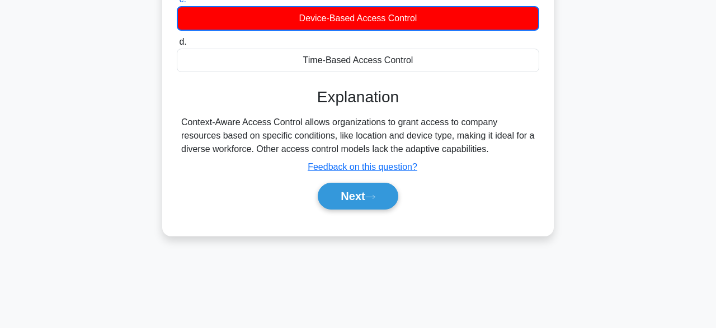
scroll to position [233, 0]
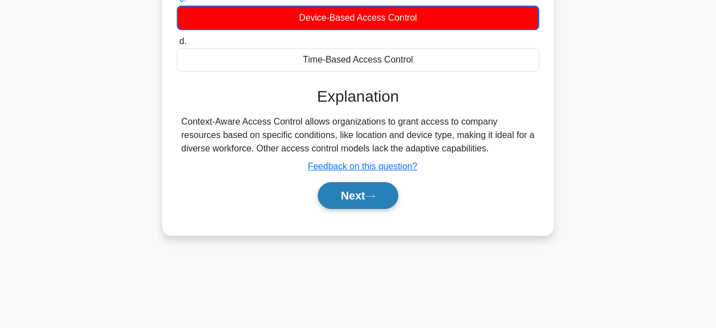
click at [343, 202] on button "Next" at bounding box center [358, 195] width 80 height 27
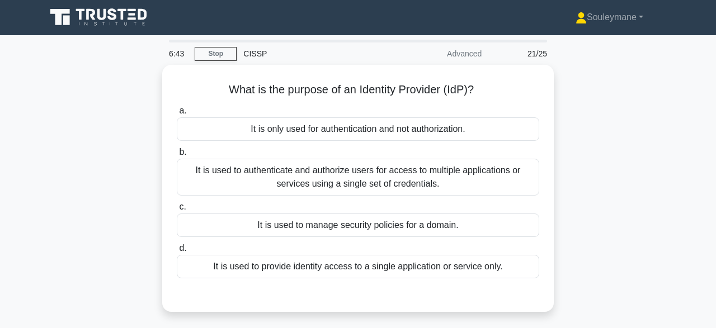
scroll to position [0, 0]
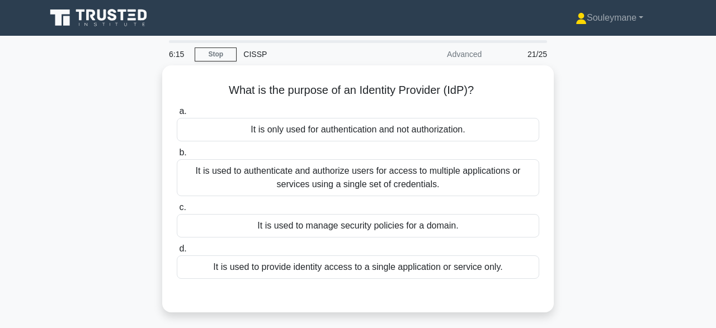
click at [95, 131] on div "What is the purpose of an Identity Provider (IdP)? .spinner_0XTQ{transform-orig…" at bounding box center [358, 195] width 638 height 261
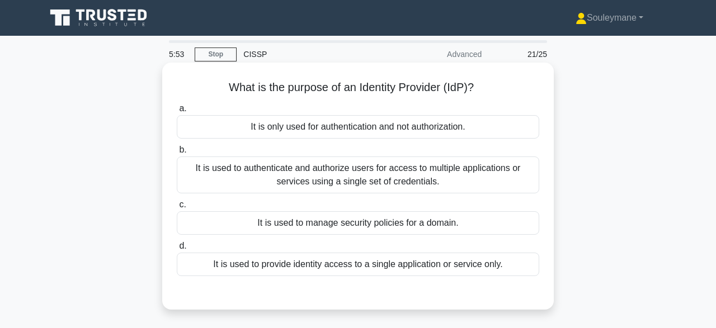
click at [281, 265] on div "It is used to provide identity access to a single application or service only." at bounding box center [358, 264] width 362 height 23
click at [177, 250] on input "d. It is used to provide identity access to a single application or service onl…" at bounding box center [177, 246] width 0 height 7
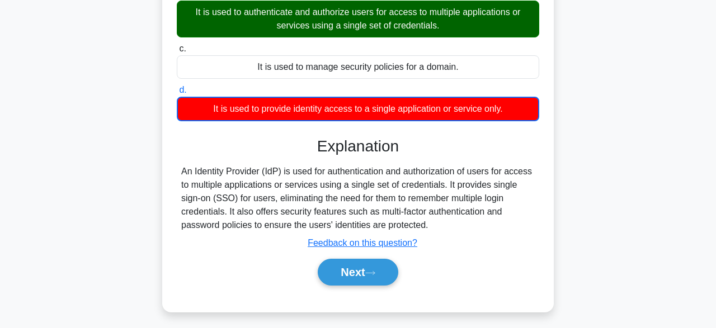
scroll to position [174, 0]
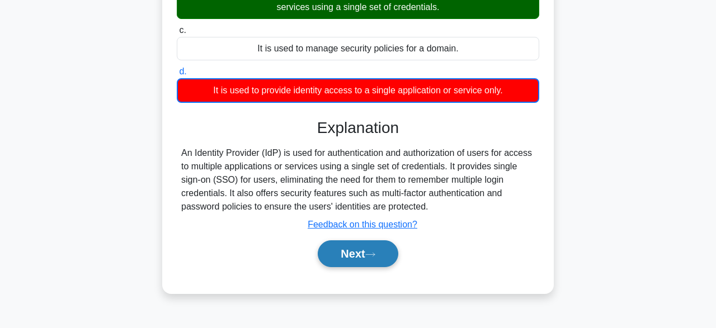
click at [344, 252] on button "Next" at bounding box center [358, 253] width 80 height 27
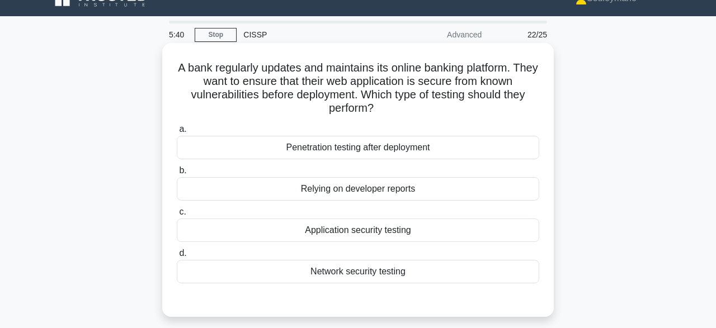
scroll to position [0, 0]
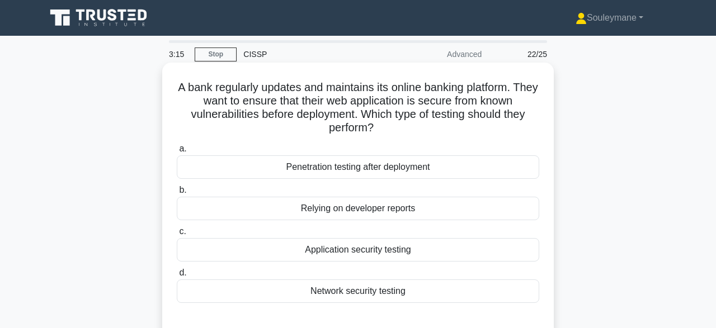
drag, startPoint x: 224, startPoint y: 155, endPoint x: 242, endPoint y: 264, distance: 110.0
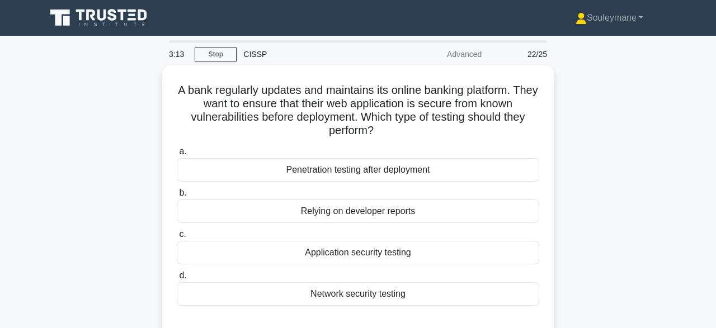
click at [119, 117] on div "A bank regularly updates and maintains its online banking platform. They want t…" at bounding box center [358, 208] width 638 height 287
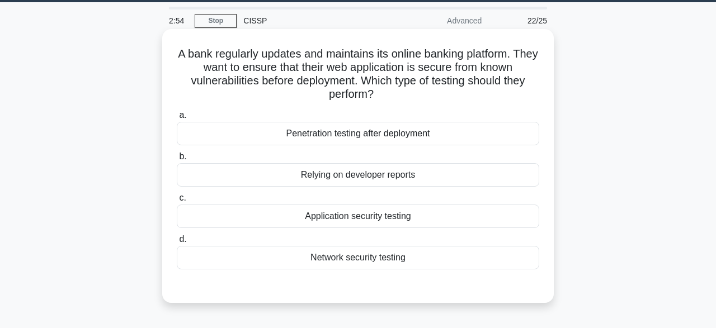
scroll to position [58, 0]
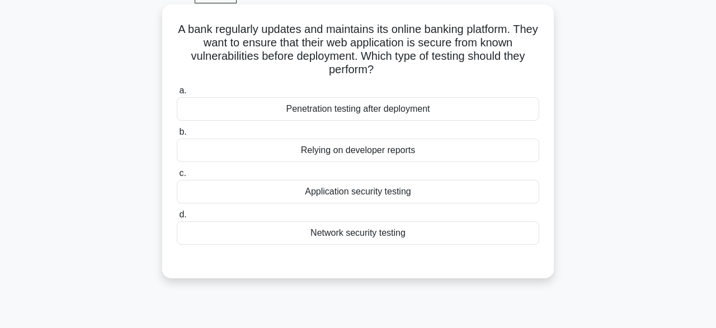
click at [352, 161] on div "Relying on developer reports" at bounding box center [358, 150] width 362 height 23
click at [177, 136] on input "b. Relying on developer reports" at bounding box center [177, 132] width 0 height 7
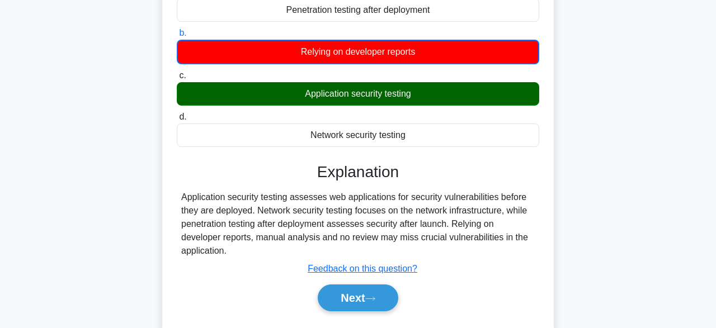
scroll to position [174, 0]
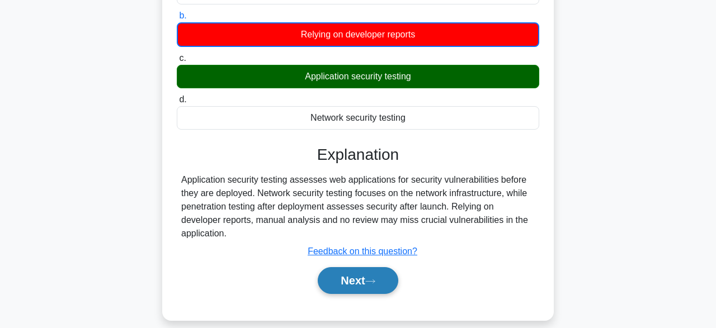
click at [351, 267] on button "Next" at bounding box center [358, 280] width 80 height 27
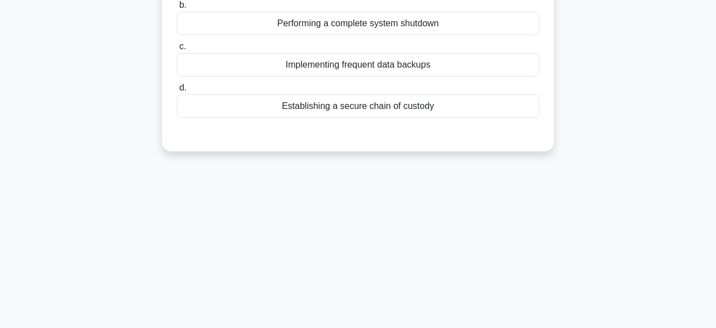
click at [315, 224] on div "1:56 Stop CISSP Advanced 23/25 In the process of establishing an Incident Respo…" at bounding box center [358, 145] width 638 height 559
click at [220, 235] on div "1:54 Stop CISSP Advanced 23/25 In the process of establishing an Incident Respo…" at bounding box center [358, 145] width 638 height 559
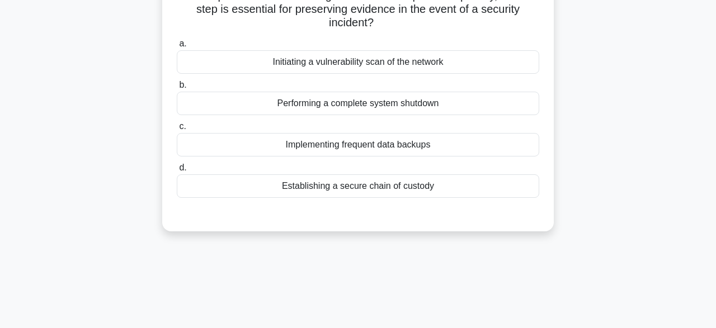
scroll to position [0, 0]
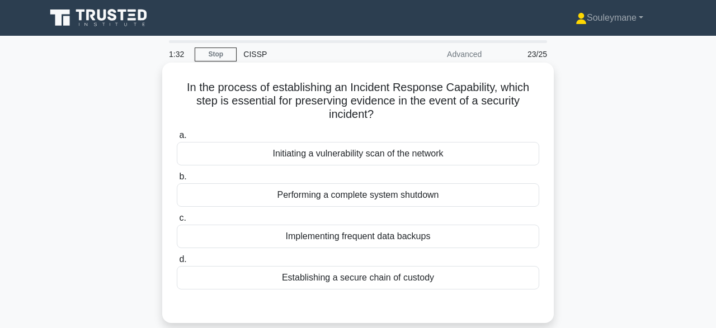
click at [323, 145] on div "Initiating a vulnerability scan of the network" at bounding box center [358, 153] width 362 height 23
click at [177, 139] on input "a. Initiating a vulnerability scan of the network" at bounding box center [177, 135] width 0 height 7
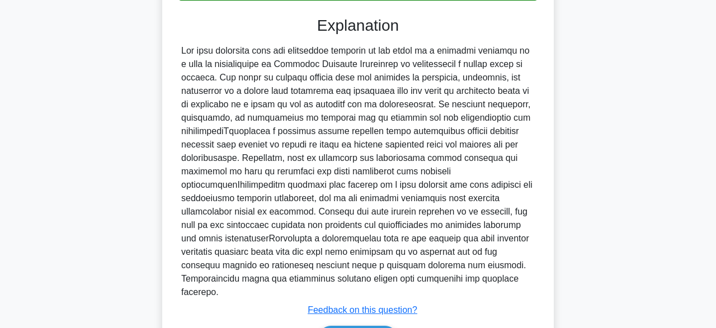
scroll to position [291, 0]
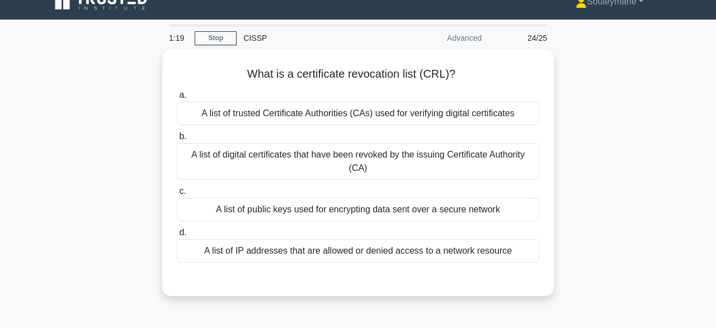
scroll to position [0, 0]
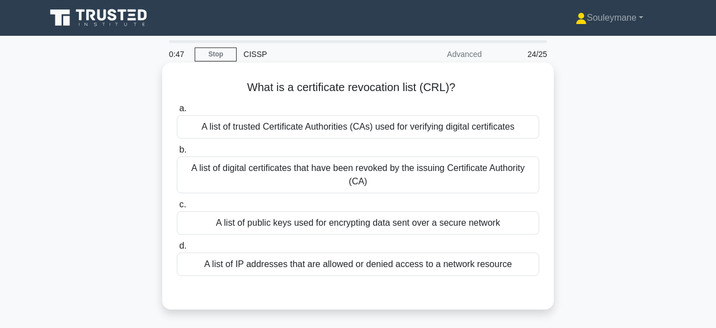
click at [242, 133] on div "A list of trusted Certificate Authorities (CAs) used for verifying digital cert…" at bounding box center [358, 126] width 362 height 23
click at [177, 112] on input "a. A list of trusted Certificate Authorities (CAs) used for verifying digital c…" at bounding box center [177, 108] width 0 height 7
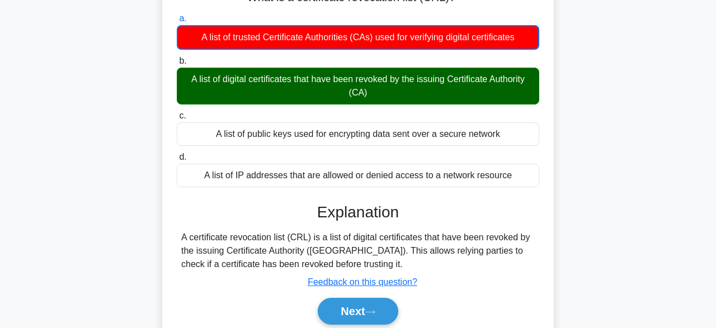
scroll to position [116, 0]
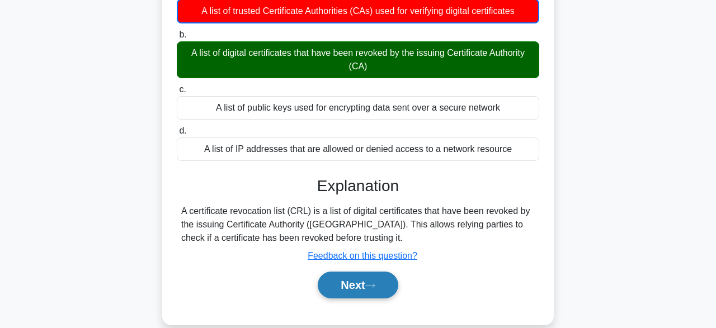
click at [374, 283] on icon at bounding box center [370, 286] width 10 height 6
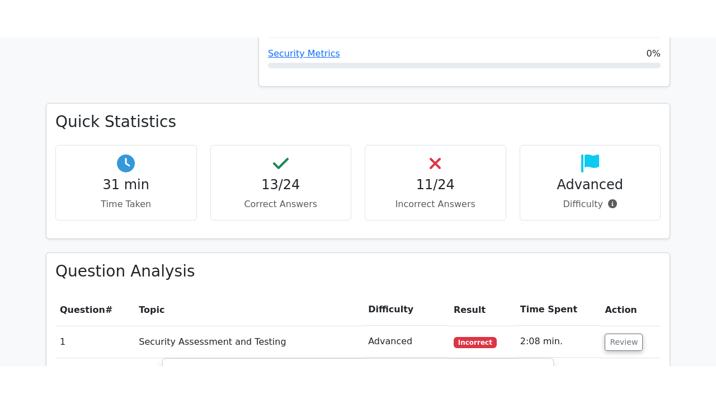
scroll to position [640, 0]
